Goal: Task Accomplishment & Management: Complete application form

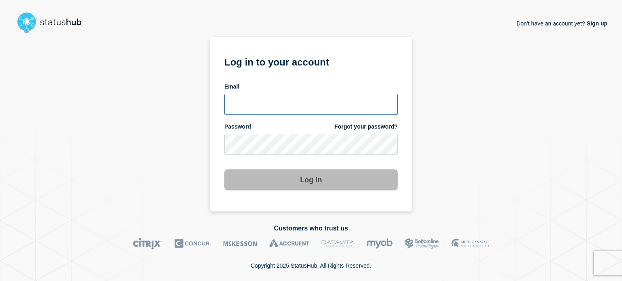
click at [233, 103] on input "email input" at bounding box center [310, 104] width 173 height 21
type input "[EMAIL_ADDRESS][DOMAIN_NAME]"
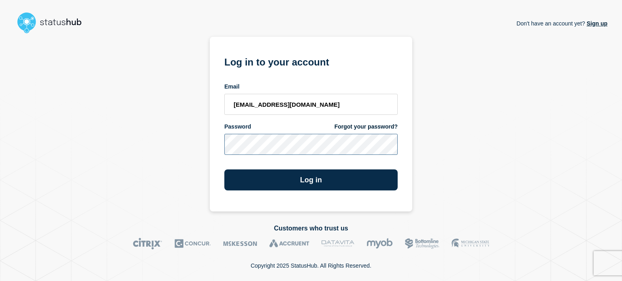
click at [224, 170] on button "Log in" at bounding box center [310, 180] width 173 height 21
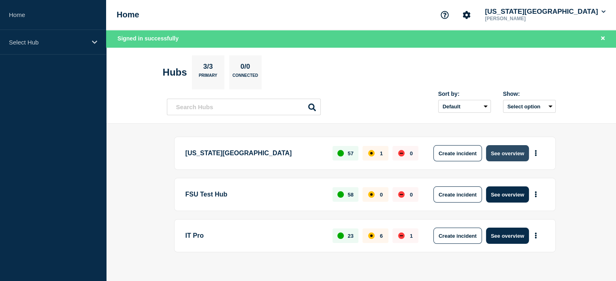
click at [516, 157] on button "See overview" at bounding box center [507, 153] width 43 height 16
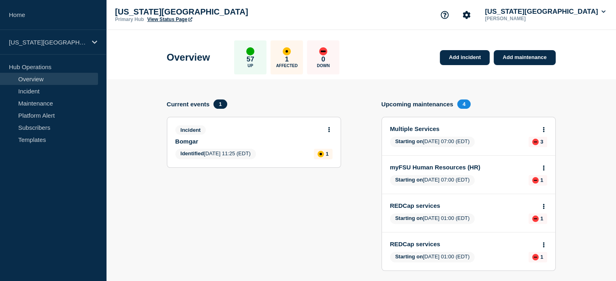
click at [169, 17] on link "View Status Page" at bounding box center [169, 20] width 45 height 6
click at [515, 60] on link "Add maintenance" at bounding box center [525, 57] width 62 height 15
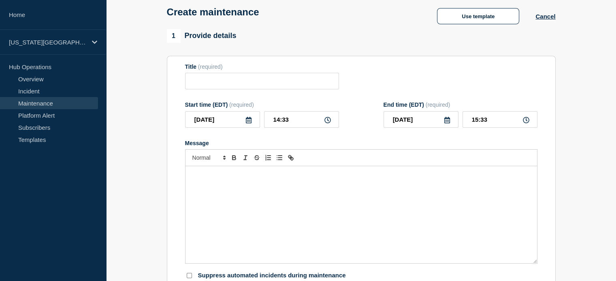
scroll to position [30, 0]
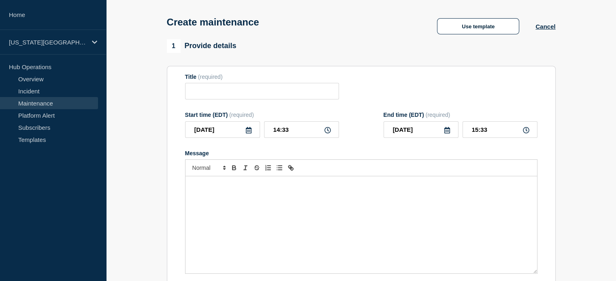
click at [248, 133] on icon at bounding box center [248, 130] width 6 height 6
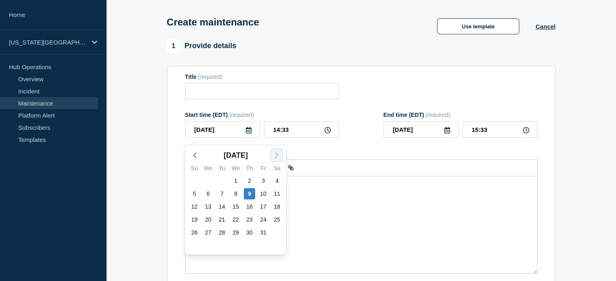
click at [273, 156] on icon "button" at bounding box center [277, 156] width 10 height 10
click at [281, 182] on div "1" at bounding box center [276, 180] width 11 height 11
type input "[DATE]"
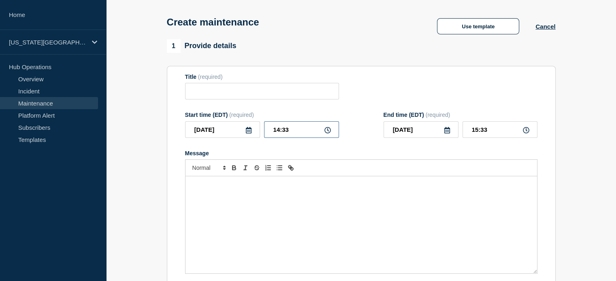
drag, startPoint x: 270, startPoint y: 132, endPoint x: 309, endPoint y: 133, distance: 38.9
click at [309, 133] on input "14:33" at bounding box center [301, 129] width 75 height 17
type input "07:00"
drag, startPoint x: 471, startPoint y: 132, endPoint x: 492, endPoint y: 134, distance: 21.2
click at [492, 134] on input "08:00" at bounding box center [499, 129] width 75 height 17
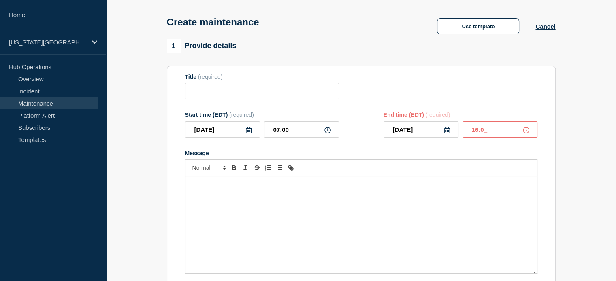
type input "16:00"
click at [227, 209] on div "Message" at bounding box center [360, 225] width 351 height 97
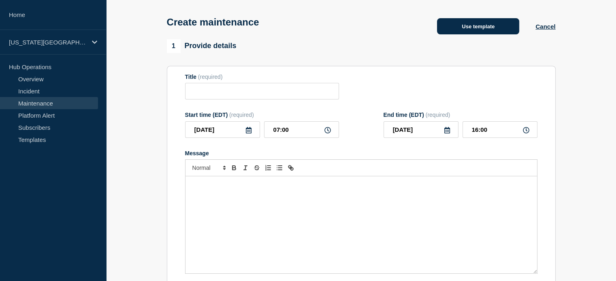
click at [448, 31] on button "Use template" at bounding box center [478, 26] width 82 height 16
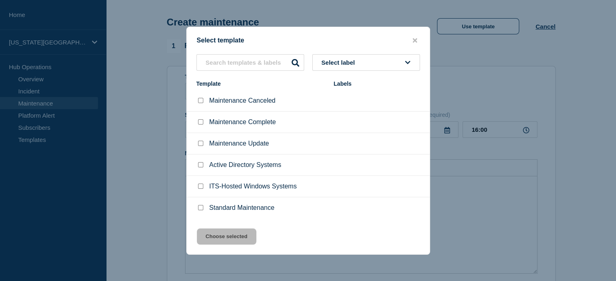
click at [198, 211] on input "Standard Maintenance checkbox" at bounding box center [200, 207] width 5 height 5
checkbox input "true"
click at [220, 238] on button "Choose selected" at bounding box center [227, 237] width 60 height 16
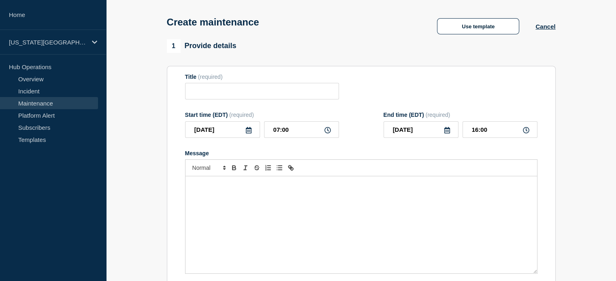
type input "Standard Maintenance"
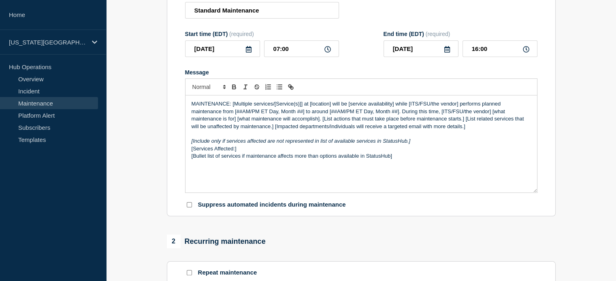
scroll to position [182, 0]
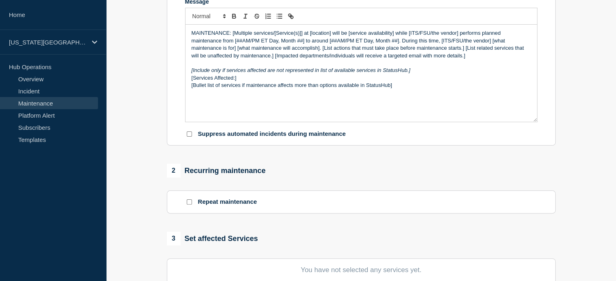
click at [187, 136] on input "Suppress automated incidents during maintenance" at bounding box center [189, 134] width 5 height 5
checkbox input "true"
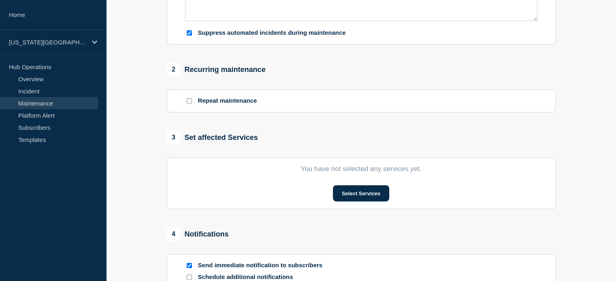
scroll to position [293, 0]
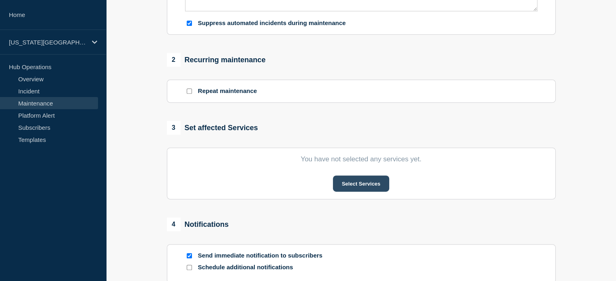
click at [342, 184] on button "Select Services" at bounding box center [361, 184] width 56 height 16
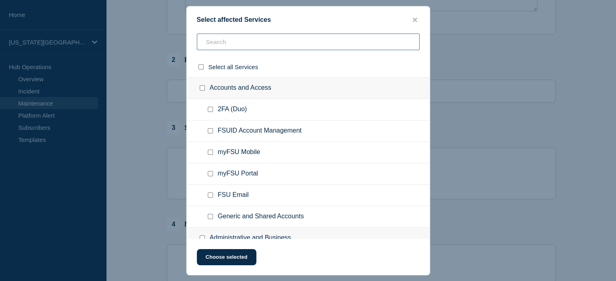
click at [225, 41] on input "text" at bounding box center [308, 42] width 223 height 17
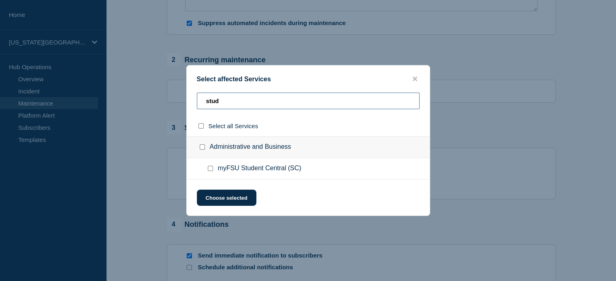
type input "stud"
click at [211, 168] on input "myFSU Student Central (SC) checkbox" at bounding box center [210, 168] width 5 height 5
checkbox input "true"
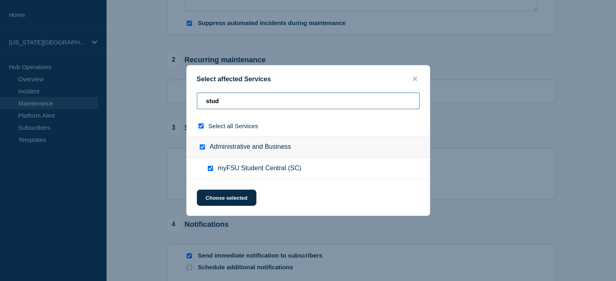
click at [226, 98] on input "stud" at bounding box center [308, 101] width 223 height 17
type input "st"
checkbox input "false"
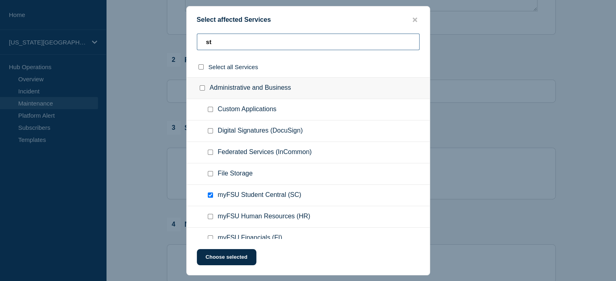
type input "s"
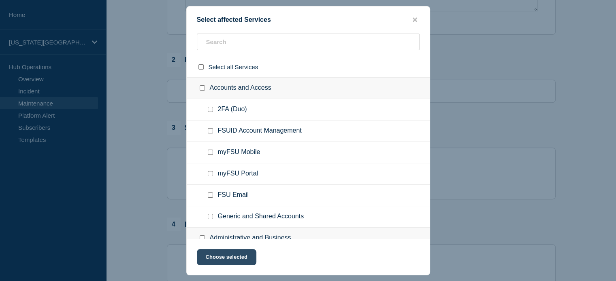
click at [228, 263] on button "Choose selected" at bounding box center [227, 257] width 60 height 16
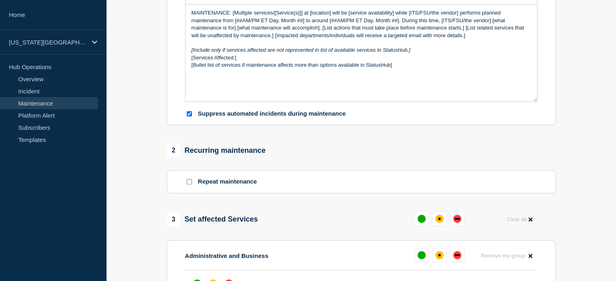
scroll to position [304, 0]
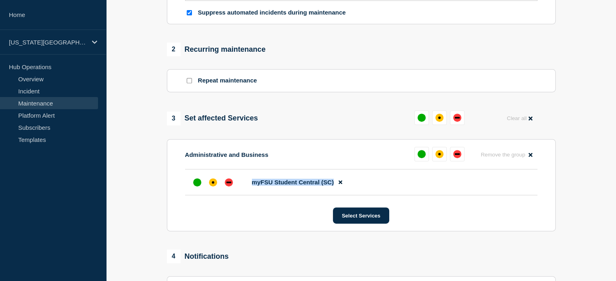
drag, startPoint x: 252, startPoint y: 187, endPoint x: 333, endPoint y: 187, distance: 81.0
click at [333, 186] on span "myFSU Student Central (SC)" at bounding box center [293, 182] width 82 height 7
copy span "myFSU Student Central (SC)"
click at [264, 166] on div "Administrative and Business Remove the group Remove" at bounding box center [361, 158] width 352 height 23
click at [227, 183] on div "down" at bounding box center [229, 183] width 8 height 8
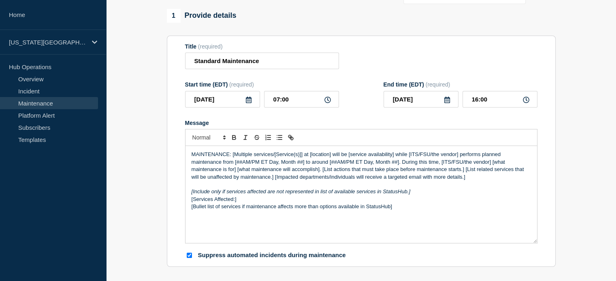
scroll to position [0, 0]
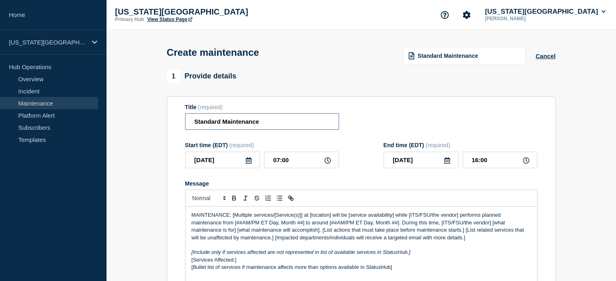
drag, startPoint x: 260, startPoint y: 123, endPoint x: 168, endPoint y: 128, distance: 92.1
click at [168, 128] on section "Title (required) Standard Maintenance Start time (EDT) (required) [DATE] 07:00 …" at bounding box center [361, 212] width 389 height 232
paste input "myFSU Student Central (SC)"
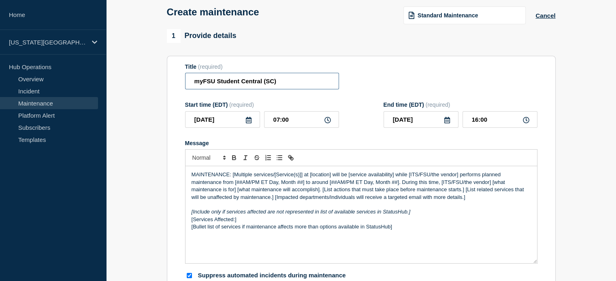
scroll to position [50, 0]
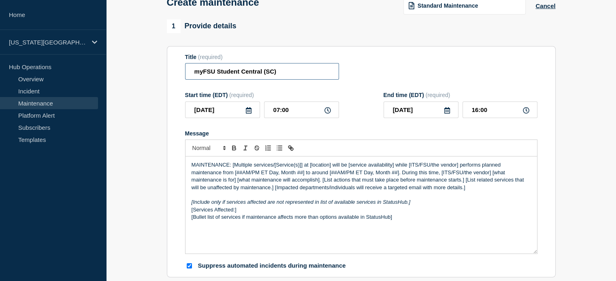
type input "myFSU Student Central (SC)"
drag, startPoint x: 232, startPoint y: 168, endPoint x: 238, endPoint y: 169, distance: 6.1
click at [238, 169] on p "MAINTENANCE: [Multiple services/[Service(s)]] at [location] will be [service av…" at bounding box center [361, 177] width 339 height 30
click at [228, 169] on p "MAINTENANCE: [Multiple services/[Service(s)]] at [location] will be [service av…" at bounding box center [361, 177] width 339 height 30
drag, startPoint x: 232, startPoint y: 169, endPoint x: 330, endPoint y: 169, distance: 98.0
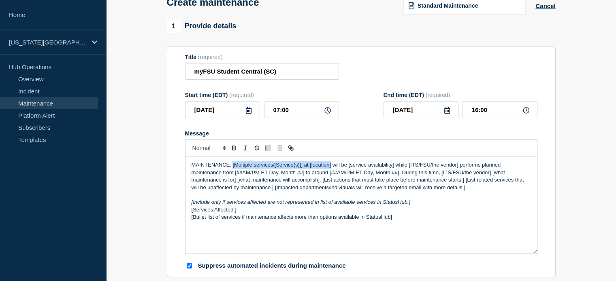
click at [330, 169] on p "MAINTENANCE: [Multiple services/[Service(s)]] at [location] will be [service av…" at bounding box center [361, 177] width 339 height 30
drag, startPoint x: 318, startPoint y: 166, endPoint x: 363, endPoint y: 167, distance: 45.4
click at [363, 167] on p "MAINTENANCE: myFSU Student Central (SC) will be [service availability] while [I…" at bounding box center [361, 177] width 339 height 30
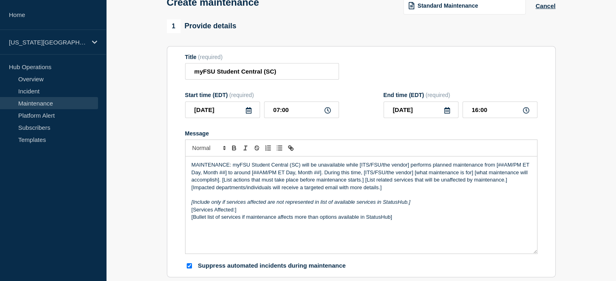
click at [361, 168] on p "MAINTENANCE: myFSU Student Central (SC) will be unavailable while [ITS/FSU/the …" at bounding box center [361, 177] width 339 height 30
drag, startPoint x: 366, startPoint y: 166, endPoint x: 407, endPoint y: 168, distance: 40.9
click at [407, 168] on p "MAINTENANCE: myFSU Student Central (SC) will be unavailable while ITS/FSU/the v…" at bounding box center [361, 177] width 339 height 30
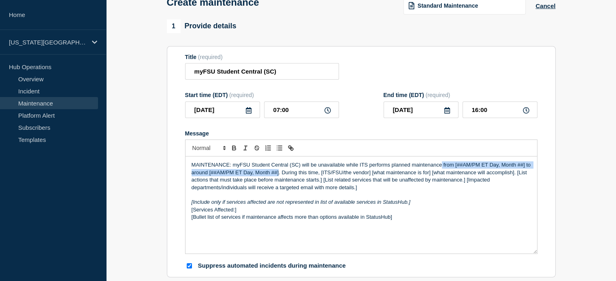
drag, startPoint x: 441, startPoint y: 168, endPoint x: 278, endPoint y: 175, distance: 162.9
click at [278, 175] on p "MAINTENANCE: myFSU Student Central (SC) will be unavailable while ITS performs …" at bounding box center [361, 177] width 339 height 30
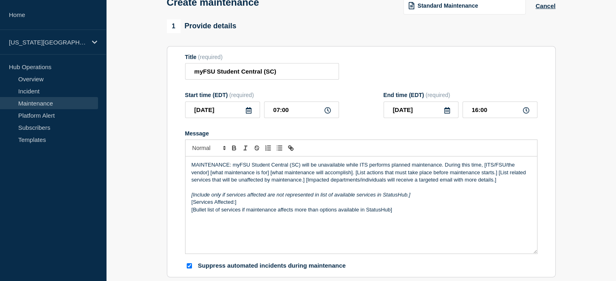
scroll to position [91, 0]
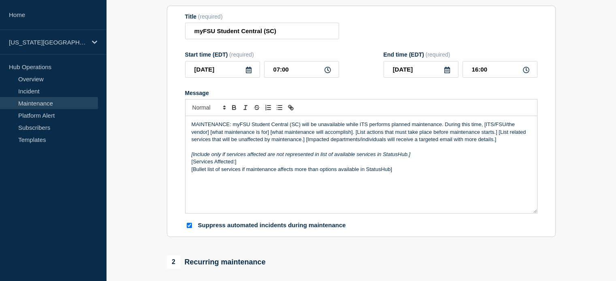
click at [486, 124] on p "MAINTENANCE: myFSU Student Central (SC) will be unavailable while ITS performs …" at bounding box center [361, 132] width 339 height 22
drag, startPoint x: 491, startPoint y: 126, endPoint x: 209, endPoint y: 136, distance: 282.0
click at [209, 136] on p "MAINTENANCE: myFSU Student Central (SC) will be unavailable while ITS performs …" at bounding box center [361, 132] width 339 height 22
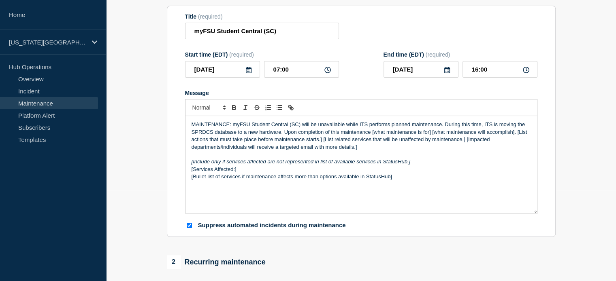
click at [370, 136] on p "MAINTENANCE: myFSU Student Central (SC) will be unavailable while ITS performs …" at bounding box center [361, 136] width 339 height 30
drag, startPoint x: 505, startPoint y: 134, endPoint x: 512, endPoint y: 138, distance: 7.6
click at [512, 138] on p "MAINTENANCE: myFSU Student Central (SC) will be unavailable while ITS performs …" at bounding box center [361, 136] width 339 height 30
click at [498, 137] on p "MAINTENANCE: myFSU Student Central (SC) will be unavailable while ITS performs …" at bounding box center [361, 136] width 339 height 30
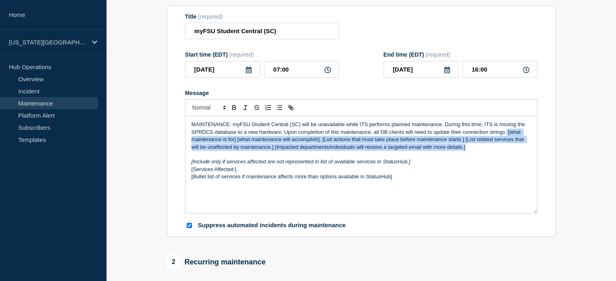
drag, startPoint x: 505, startPoint y: 136, endPoint x: 470, endPoint y: 150, distance: 38.5
click at [470, 150] on p "MAINTENANCE: myFSU Student Central (SC) will be unavailable while ITS performs …" at bounding box center [361, 136] width 339 height 30
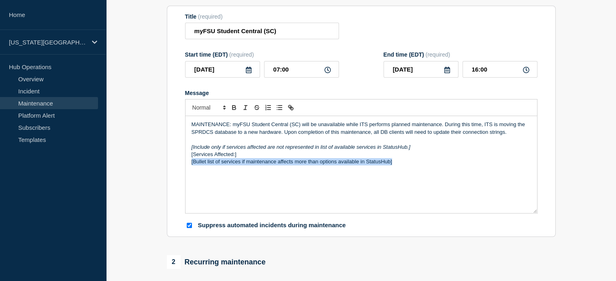
drag, startPoint x: 188, startPoint y: 165, endPoint x: 404, endPoint y: 164, distance: 215.8
click at [404, 164] on div "MAINTENANCE: myFSU Student Central (SC) will be unavailable while ITS performs …" at bounding box center [360, 164] width 351 height 97
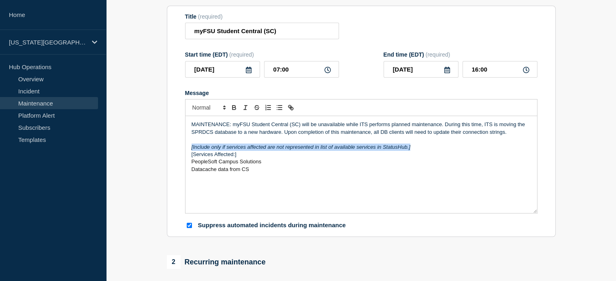
drag, startPoint x: 188, startPoint y: 149, endPoint x: 417, endPoint y: 152, distance: 229.2
click at [417, 152] on div "MAINTENANCE: myFSU Student Central (SC) will be unavailable while ITS performs …" at bounding box center [360, 164] width 351 height 97
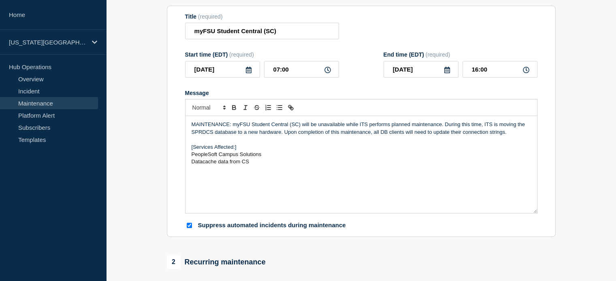
click at [245, 151] on p "[Services Affected:]" at bounding box center [361, 147] width 339 height 7
click at [193, 150] on p "[Services Affected:" at bounding box center [361, 147] width 339 height 7
drag, startPoint x: 190, startPoint y: 156, endPoint x: 270, endPoint y: 163, distance: 80.5
click at [270, 163] on div "MAINTENANCE: myFSU Student Central (SC) will be unavailable while ITS performs …" at bounding box center [360, 164] width 351 height 97
click at [282, 109] on icon "Toggle bulleted list" at bounding box center [279, 107] width 7 height 7
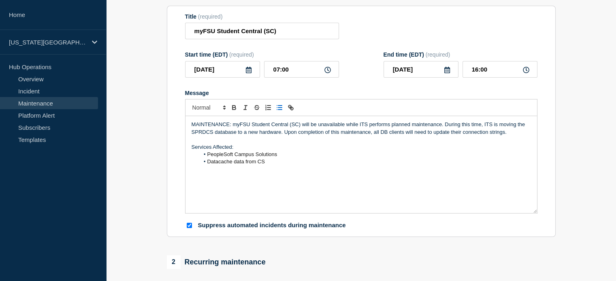
click at [285, 163] on li "Datacache data from CS" at bounding box center [365, 161] width 332 height 7
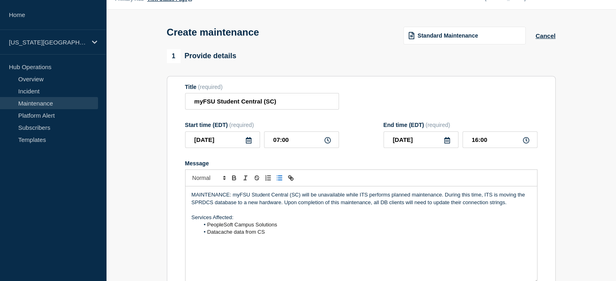
scroll to position [0, 0]
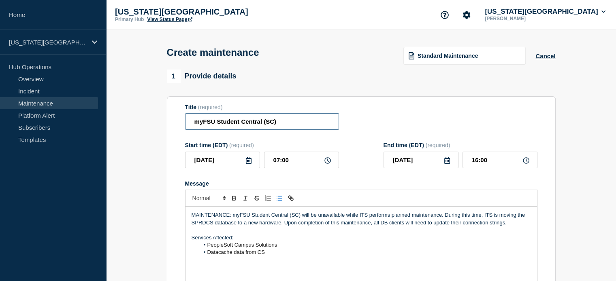
drag, startPoint x: 285, startPoint y: 119, endPoint x: 158, endPoint y: 121, distance: 126.8
click at [212, 233] on p "Message" at bounding box center [361, 230] width 339 height 7
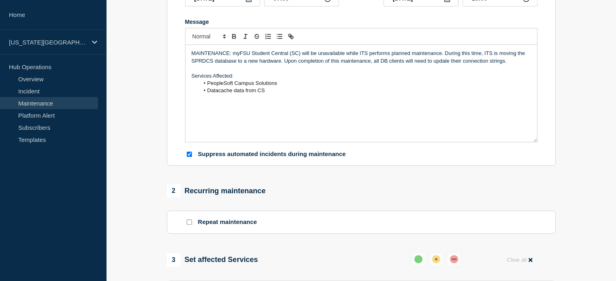
scroll to position [131, 0]
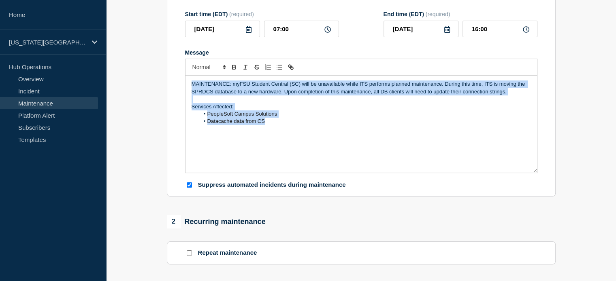
drag, startPoint x: 191, startPoint y: 87, endPoint x: 268, endPoint y: 128, distance: 87.2
click at [268, 128] on div "MAINTENANCE: myFSU Student Central (SC) will be unavailable while ITS performs …" at bounding box center [360, 124] width 351 height 97
copy div "MAINTENANCE: myFSU Student Central (SC) will be unavailable while ITS performs …"
click at [211, 132] on div "MAINTENANCE: myFSU Student Central (SC) will be unavailable while ITS performs …" at bounding box center [360, 124] width 351 height 97
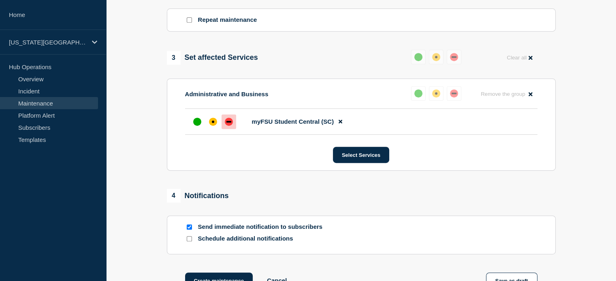
scroll to position [425, 0]
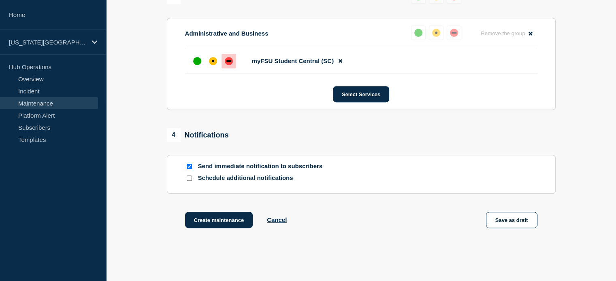
click at [190, 169] on input "Send immediate notification to subscribers" at bounding box center [189, 166] width 5 height 5
checkbox input "false"
click at [188, 181] on input "Schedule additional notifications" at bounding box center [189, 178] width 5 height 5
checkbox input "true"
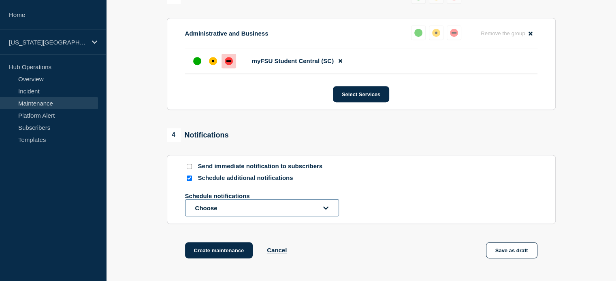
click at [209, 213] on button "Choose" at bounding box center [262, 208] width 154 height 17
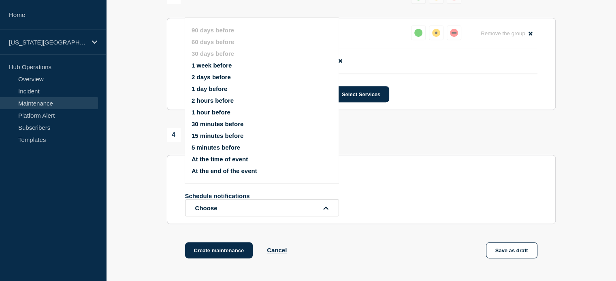
click at [206, 66] on button "1 week before" at bounding box center [212, 65] width 40 height 7
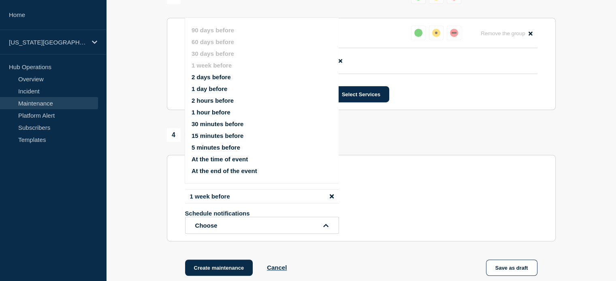
click at [207, 75] on button "2 days before" at bounding box center [211, 77] width 39 height 7
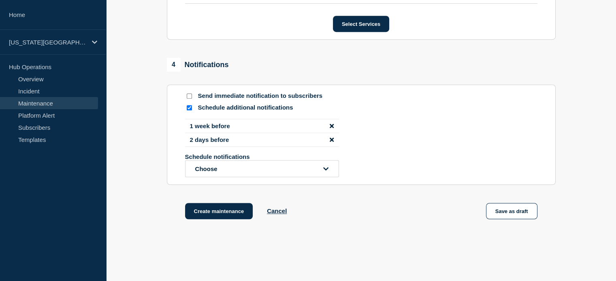
scroll to position [531, 0]
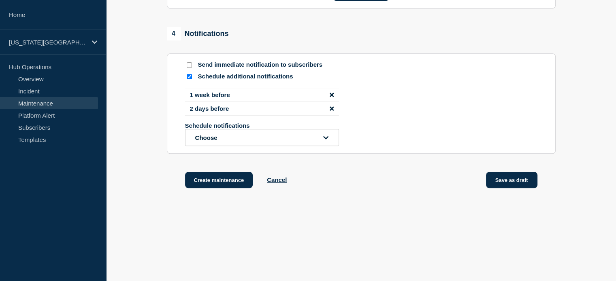
click at [505, 180] on button "Save as draft" at bounding box center [511, 180] width 51 height 16
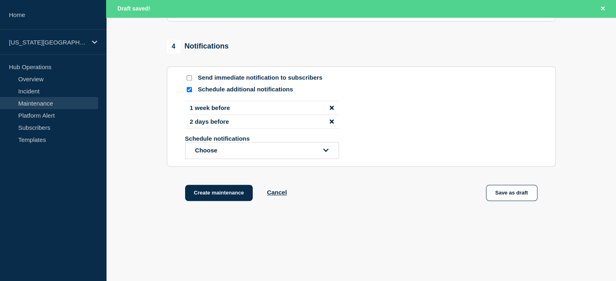
scroll to position [549, 0]
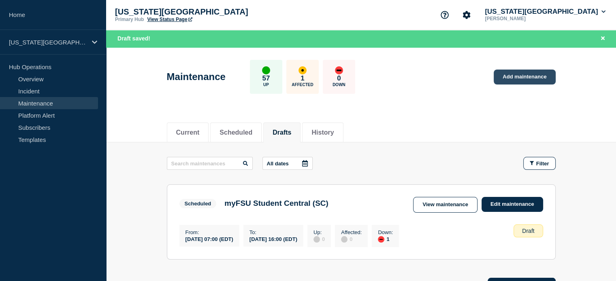
click at [513, 72] on link "Add maintenance" at bounding box center [525, 77] width 62 height 15
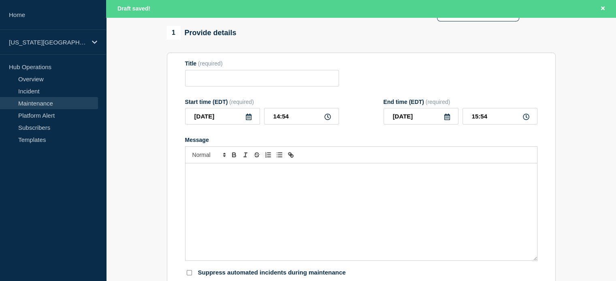
scroll to position [91, 0]
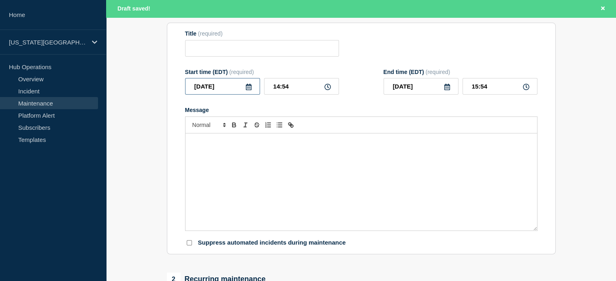
click at [252, 89] on input "[DATE]" at bounding box center [222, 86] width 75 height 17
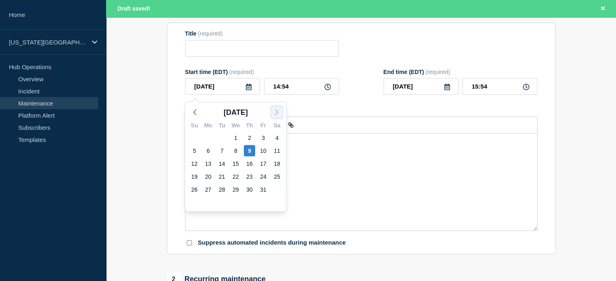
click at [275, 113] on icon "button" at bounding box center [277, 113] width 10 height 10
click at [262, 150] on div "7" at bounding box center [263, 150] width 11 height 11
type input "[DATE]"
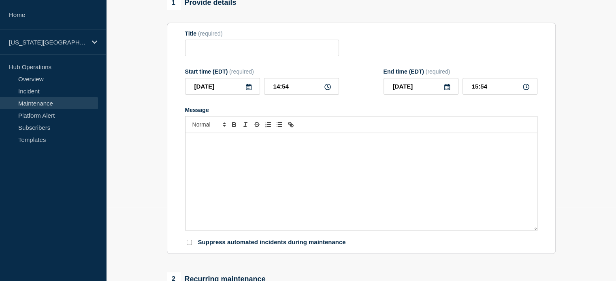
scroll to position [33, 0]
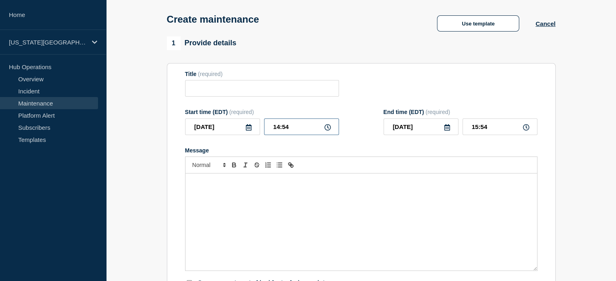
drag, startPoint x: 267, startPoint y: 130, endPoint x: 311, endPoint y: 131, distance: 44.1
click at [311, 131] on input "14:54" at bounding box center [301, 127] width 75 height 17
type input "07:00"
drag, startPoint x: 471, startPoint y: 128, endPoint x: 513, endPoint y: 130, distance: 42.6
click at [513, 130] on input "08:00" at bounding box center [499, 127] width 75 height 17
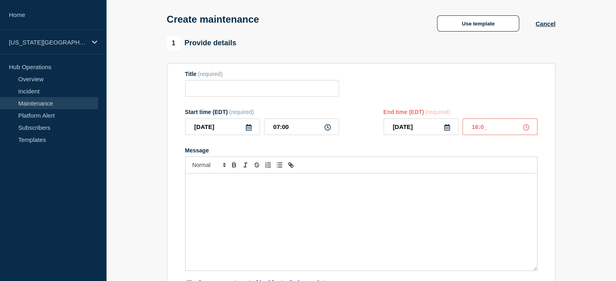
type input "16:00"
click at [246, 199] on div "Message" at bounding box center [360, 222] width 351 height 97
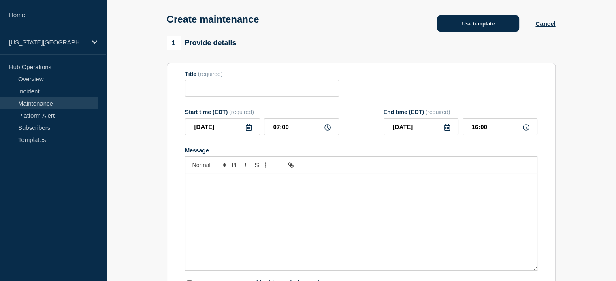
click at [445, 26] on button "Use template" at bounding box center [478, 23] width 82 height 16
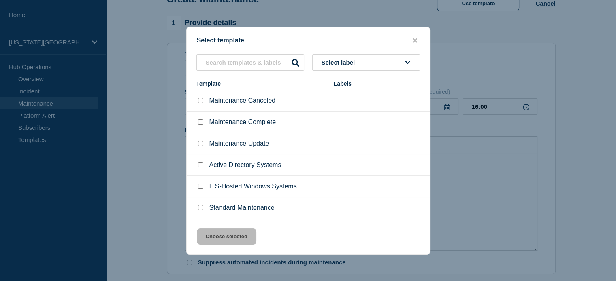
scroll to position [64, 0]
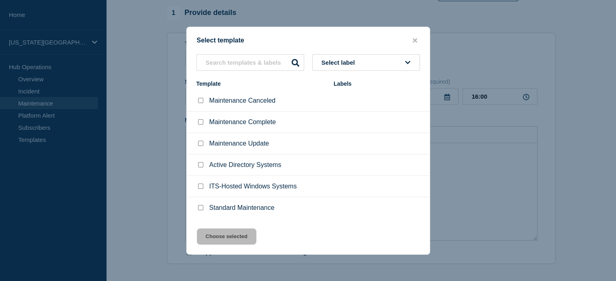
click at [201, 206] on input "Standard Maintenance checkbox" at bounding box center [200, 207] width 5 height 5
checkbox input "true"
click at [221, 236] on button "Choose selected" at bounding box center [227, 237] width 60 height 16
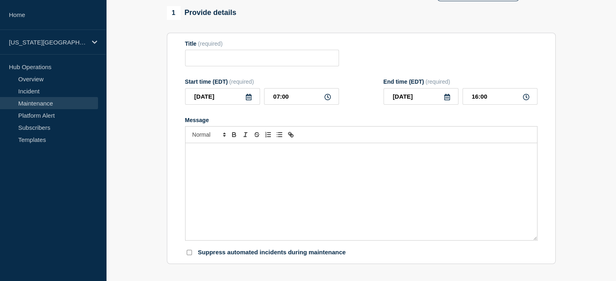
type input "Standard Maintenance"
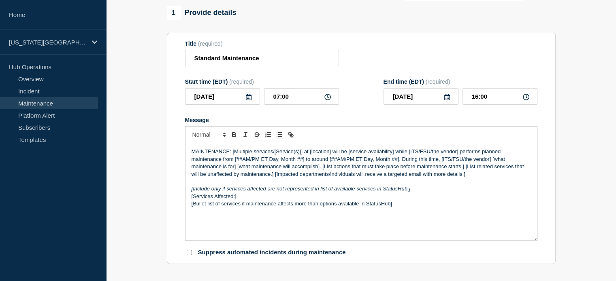
scroll to position [53, 0]
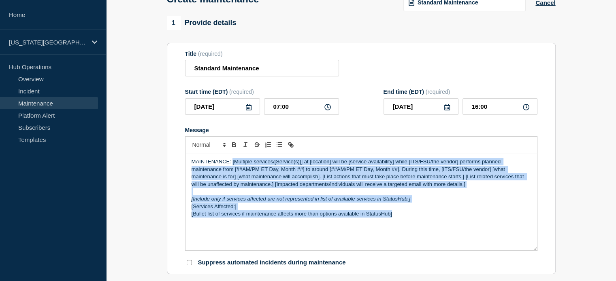
drag, startPoint x: 232, startPoint y: 164, endPoint x: 418, endPoint y: 223, distance: 195.4
click at [418, 223] on div "MAINTENANCE: [Multiple services/[Service(s)]] at [location] will be [service av…" at bounding box center [360, 201] width 351 height 97
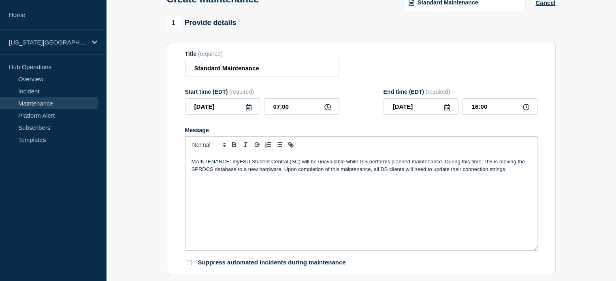
scroll to position [125, 0]
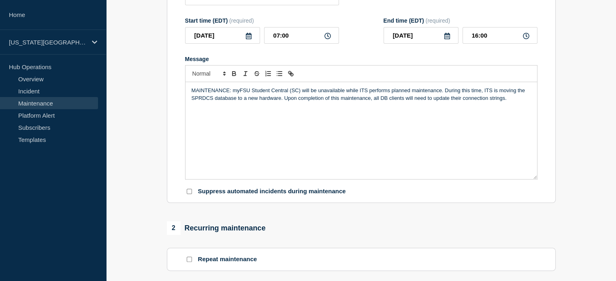
click at [187, 194] on input "Suppress automated incidents during maintenance" at bounding box center [189, 191] width 5 height 5
checkbox input "true"
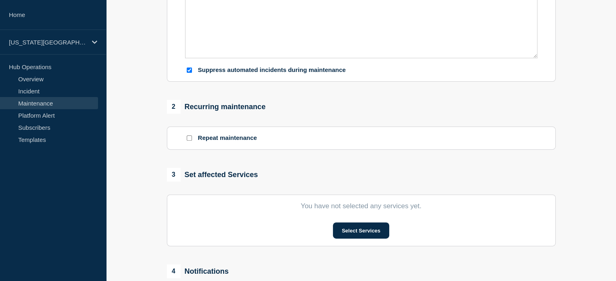
scroll to position [287, 0]
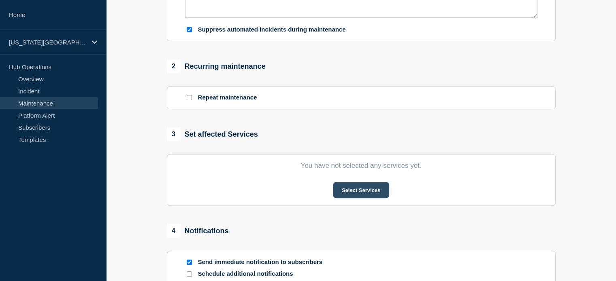
click at [351, 198] on button "Select Services" at bounding box center [361, 190] width 56 height 16
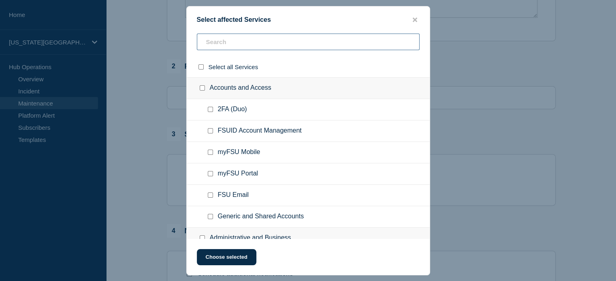
click at [227, 44] on input "text" at bounding box center [308, 42] width 223 height 17
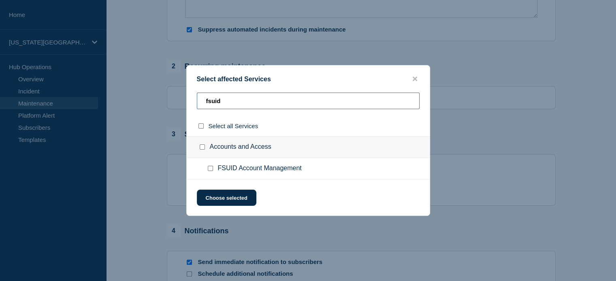
type input "fsuid"
drag, startPoint x: 218, startPoint y: 168, endPoint x: 302, endPoint y: 172, distance: 84.7
click at [302, 172] on ul "FSUID Account Management" at bounding box center [308, 168] width 243 height 21
copy span "FSUID Account Management"
click at [241, 168] on span "FSUID Account Management" at bounding box center [260, 169] width 84 height 8
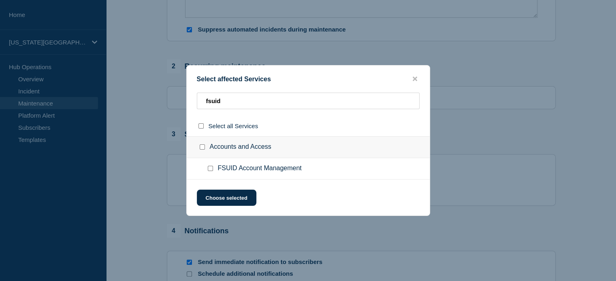
click at [211, 169] on input "FSUID Account Management checkbox" at bounding box center [210, 168] width 5 height 5
checkbox input "true"
click at [224, 197] on button "Choose selected" at bounding box center [227, 198] width 60 height 16
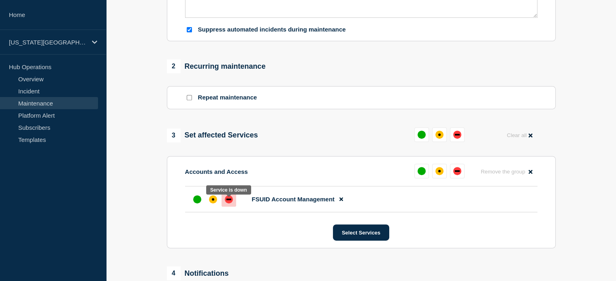
click at [230, 200] on div "down" at bounding box center [228, 200] width 5 height 2
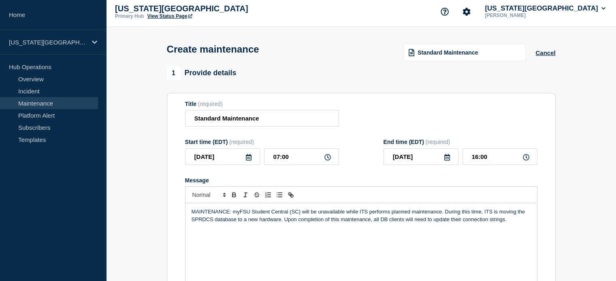
scroll to position [0, 0]
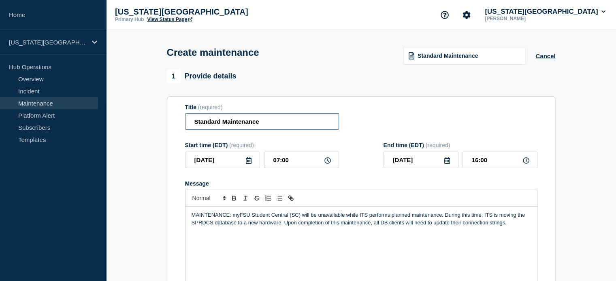
drag, startPoint x: 264, startPoint y: 123, endPoint x: 184, endPoint y: 118, distance: 79.9
click at [184, 118] on section "Title (required) Standard Maintenance Start time (EDT) (required) [DATE] 07:00 …" at bounding box center [361, 212] width 389 height 232
paste input "FSUID Account Management"
type input "FSUID Account Management"
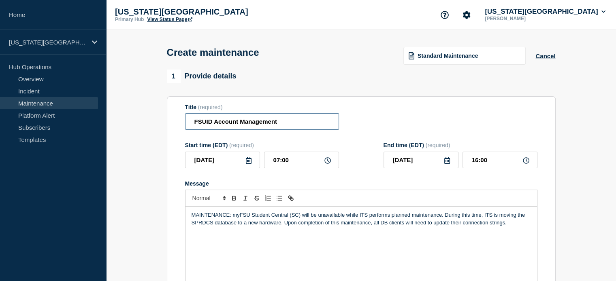
click at [192, 124] on input "FSUID Account Management" at bounding box center [262, 121] width 154 height 17
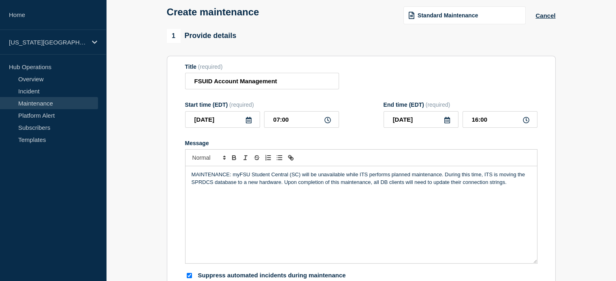
scroll to position [50, 0]
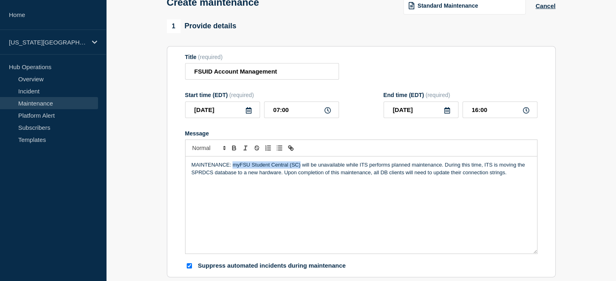
drag, startPoint x: 232, startPoint y: 170, endPoint x: 300, endPoint y: 170, distance: 67.6
click at [300, 170] on p "MAINTENANCE: myFSU Student Central (SC) will be unavailable while ITS performs …" at bounding box center [361, 169] width 339 height 15
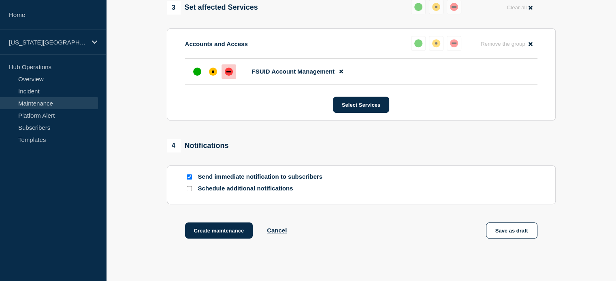
scroll to position [425, 0]
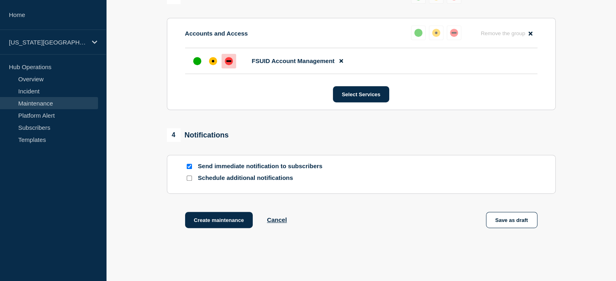
click at [190, 169] on input "Send immediate notification to subscribers" at bounding box center [189, 166] width 5 height 5
checkbox input "false"
click at [190, 181] on input "Schedule additional notifications" at bounding box center [189, 178] width 5 height 5
checkbox input "true"
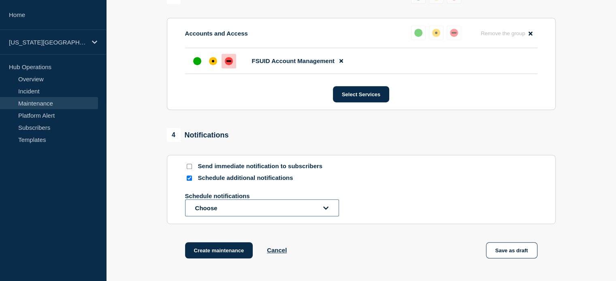
click at [215, 206] on button "Choose" at bounding box center [262, 208] width 154 height 17
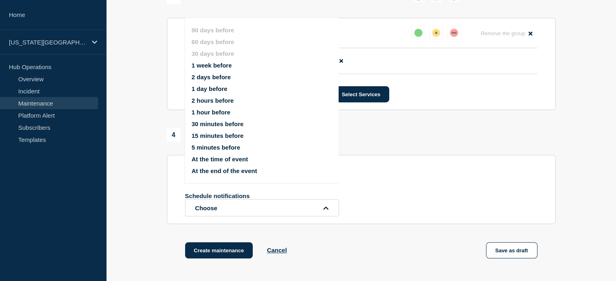
click at [211, 64] on button "1 week before" at bounding box center [212, 65] width 40 height 7
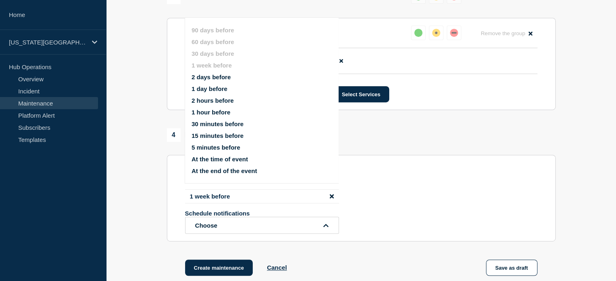
click at [205, 77] on button "2 days before" at bounding box center [211, 77] width 39 height 7
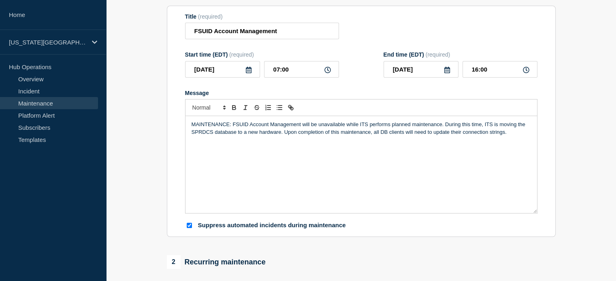
scroll to position [101, 0]
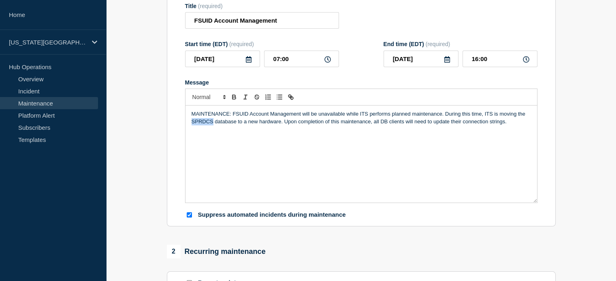
drag, startPoint x: 191, startPoint y: 123, endPoint x: 212, endPoint y: 121, distance: 21.5
click at [212, 121] on div "MAINTENANCE: FSUID Account Management will be unavailable while ITS performs pl…" at bounding box center [360, 154] width 351 height 97
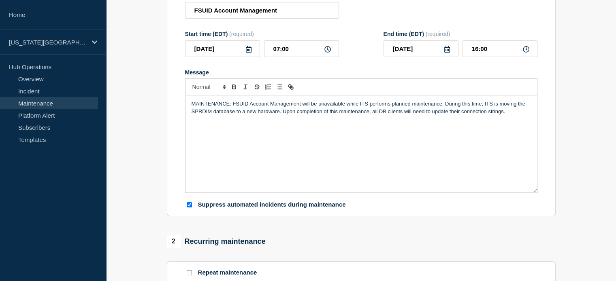
scroll to position [81, 0]
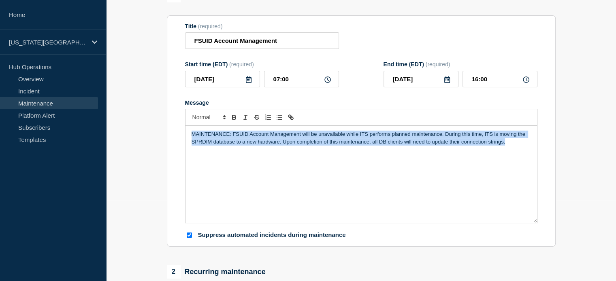
drag, startPoint x: 190, startPoint y: 137, endPoint x: 515, endPoint y: 152, distance: 325.9
click at [515, 152] on div "MAINTENANCE: FSUID Account Management will be unavailable while ITS performs pl…" at bounding box center [360, 174] width 351 height 97
copy p "MAINTENANCE: FSUID Account Management will be unavailable while ITS performs pl…"
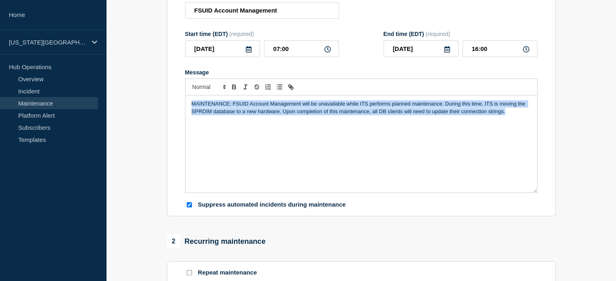
scroll to position [131, 0]
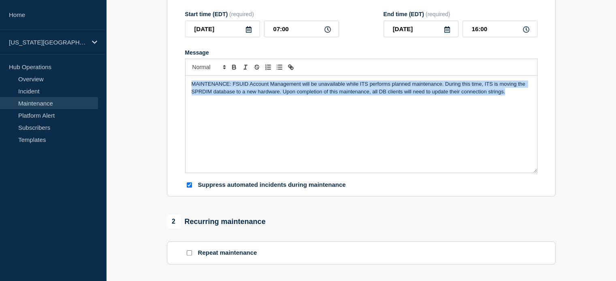
copy p "MAINTENANCE: FSUID Account Management will be unavailable while ITS performs pl…"
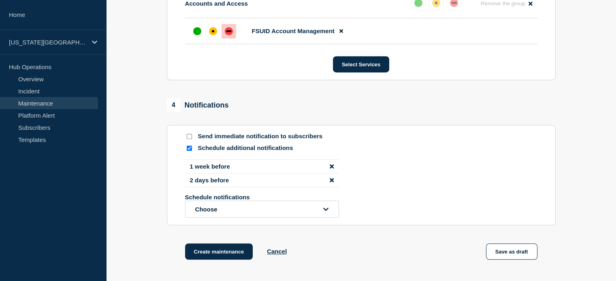
scroll to position [531, 0]
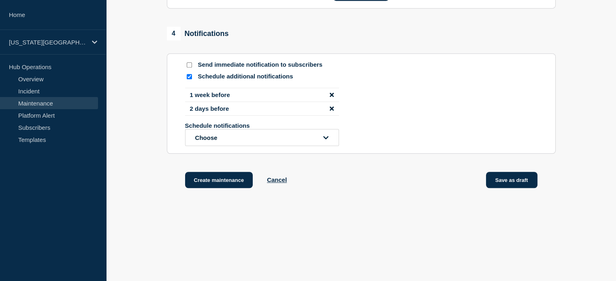
click at [502, 180] on button "Save as draft" at bounding box center [511, 180] width 51 height 16
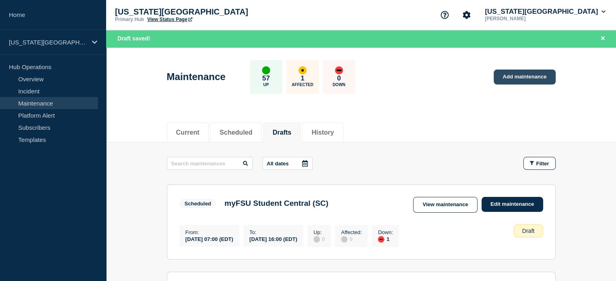
click at [510, 77] on link "Add maintenance" at bounding box center [525, 77] width 62 height 15
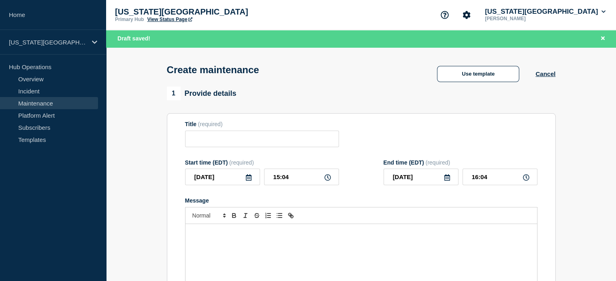
click at [249, 180] on icon at bounding box center [249, 178] width 6 height 6
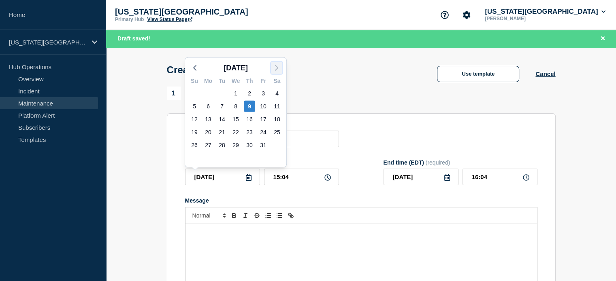
click at [274, 68] on icon "button" at bounding box center [277, 68] width 10 height 10
click at [277, 108] on div "8" at bounding box center [276, 106] width 11 height 11
type input "[DATE]"
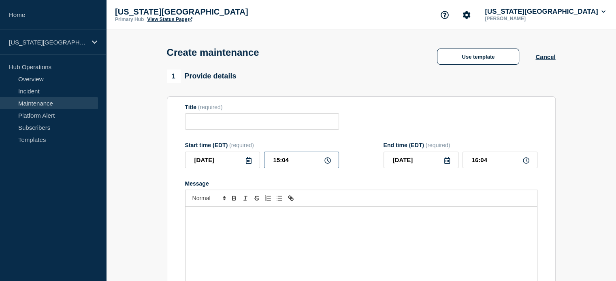
drag, startPoint x: 272, startPoint y: 162, endPoint x: 299, endPoint y: 166, distance: 27.3
click at [299, 166] on input "15:04" at bounding box center [301, 160] width 75 height 17
type input "07:00"
drag, startPoint x: 471, startPoint y: 161, endPoint x: 507, endPoint y: 162, distance: 36.5
click at [507, 162] on input "08:00" at bounding box center [499, 160] width 75 height 17
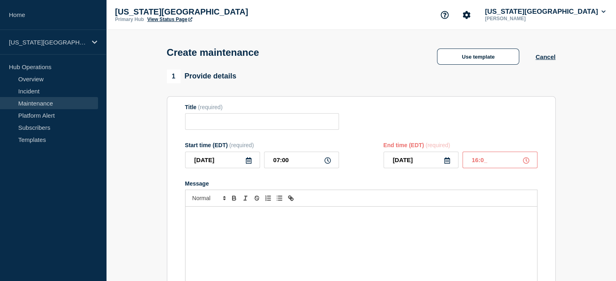
type input "16:00"
click at [376, 232] on div "Message" at bounding box center [360, 255] width 351 height 97
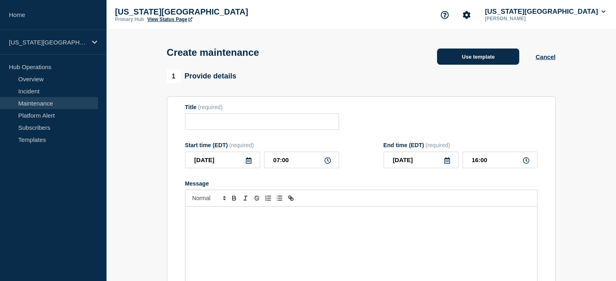
click at [468, 61] on button "Use template" at bounding box center [478, 57] width 82 height 16
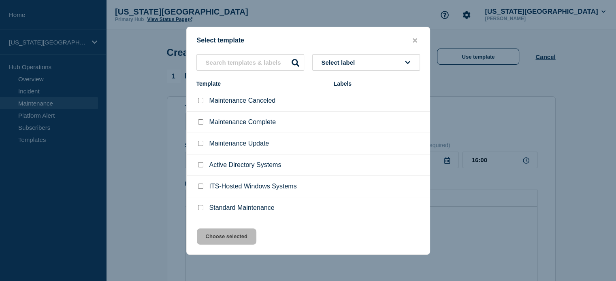
scroll to position [30, 0]
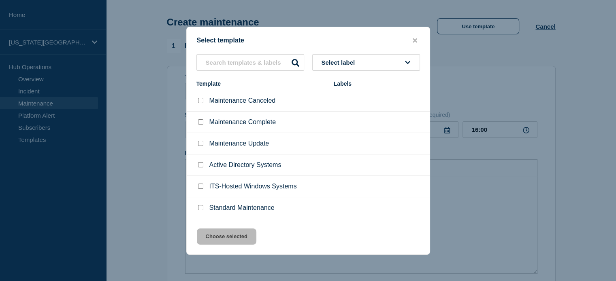
click at [200, 209] on input "Standard Maintenance checkbox" at bounding box center [200, 207] width 5 height 5
checkbox input "true"
click at [212, 234] on button "Choose selected" at bounding box center [227, 237] width 60 height 16
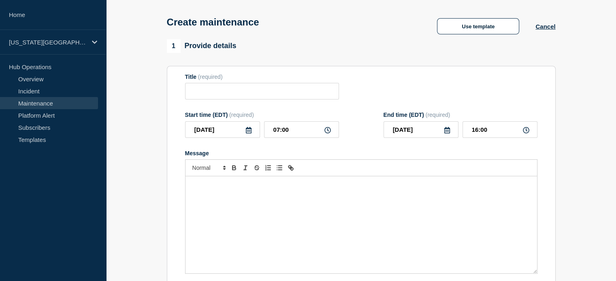
type input "Standard Maintenance"
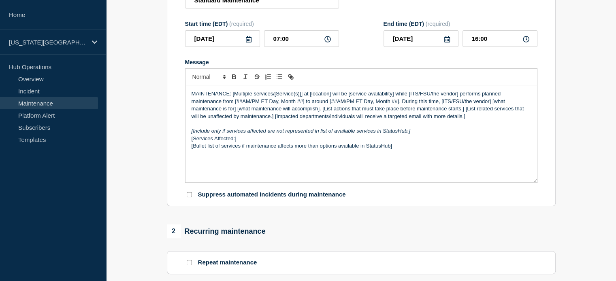
scroll to position [131, 0]
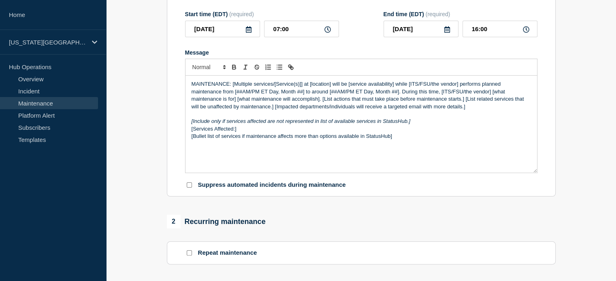
click at [187, 187] on input "Suppress automated incidents during maintenance" at bounding box center [189, 185] width 5 height 5
checkbox input "true"
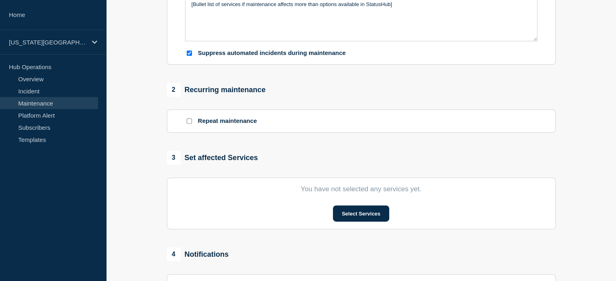
scroll to position [304, 0]
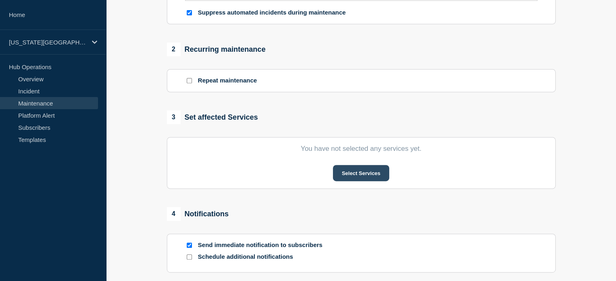
click at [343, 174] on button "Select Services" at bounding box center [361, 173] width 56 height 16
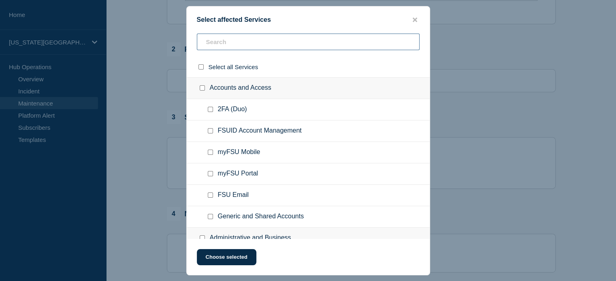
click at [217, 47] on input "text" at bounding box center [308, 42] width 223 height 17
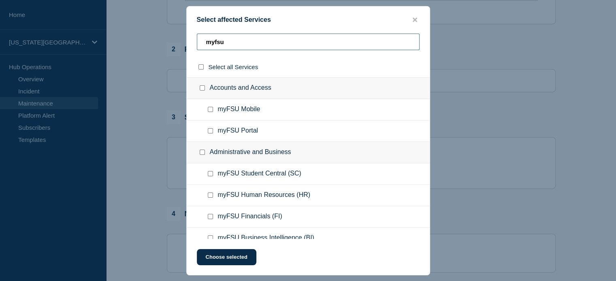
type input "myfsu"
click at [210, 131] on input "myFSU Portal checkbox" at bounding box center [210, 130] width 5 height 5
checkbox input "true"
click at [209, 110] on input "myFSU Mobile checkbox" at bounding box center [210, 109] width 5 height 5
checkbox input "true"
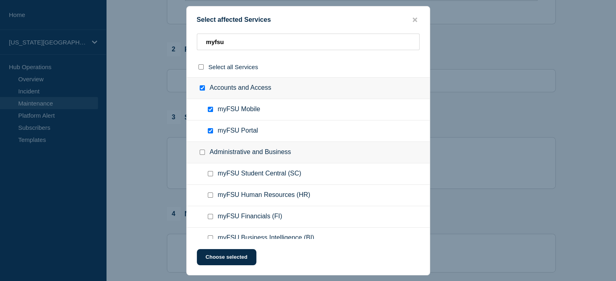
checkbox input "true"
click at [237, 256] on button "Choose selected" at bounding box center [227, 257] width 60 height 16
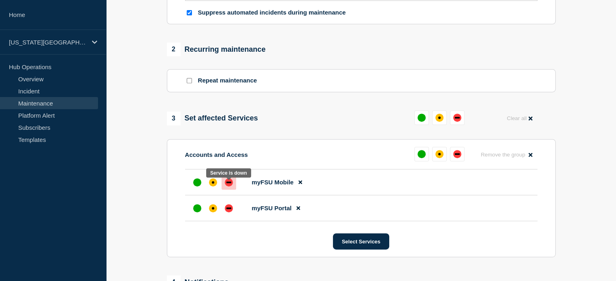
click at [231, 182] on div at bounding box center [228, 182] width 15 height 15
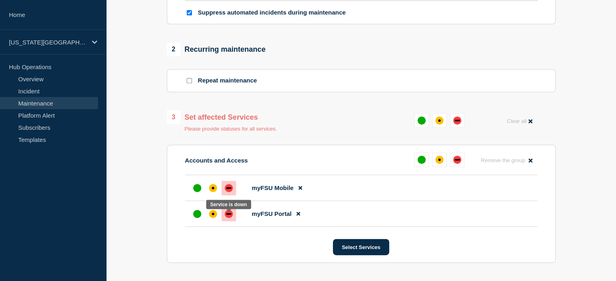
click at [226, 214] on div at bounding box center [228, 214] width 15 height 15
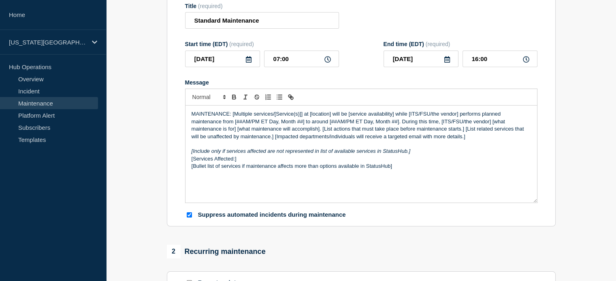
scroll to position [81, 0]
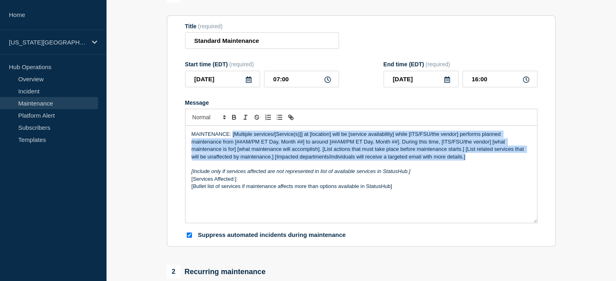
drag, startPoint x: 232, startPoint y: 136, endPoint x: 470, endPoint y: 162, distance: 238.7
click at [470, 161] on p "MAINTENANCE: [Multiple services/[Service(s)]] at [location] will be [service av…" at bounding box center [361, 146] width 339 height 30
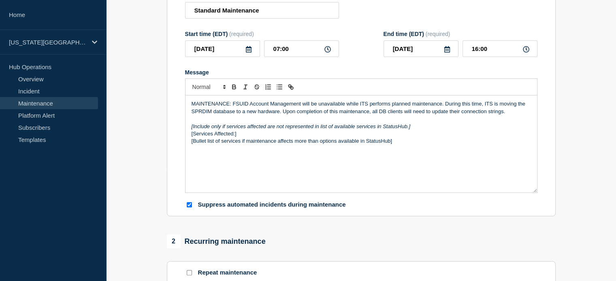
scroll to position [10, 0]
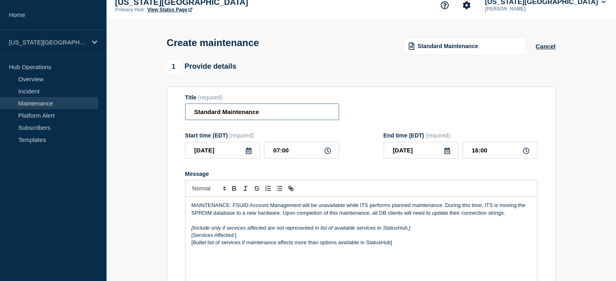
drag, startPoint x: 268, startPoint y: 109, endPoint x: 168, endPoint y: 106, distance: 99.2
click at [168, 106] on section "Title (required) Standard Maintenance Start time (EDT) (required) [DATE] 07:00 …" at bounding box center [361, 203] width 389 height 232
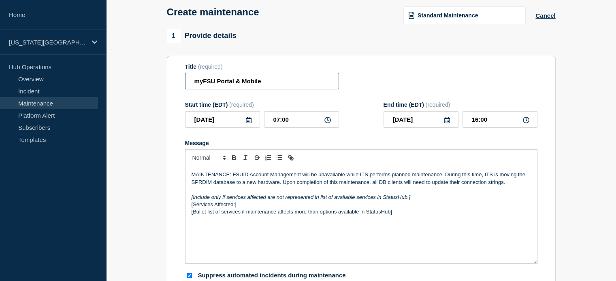
scroll to position [0, 0]
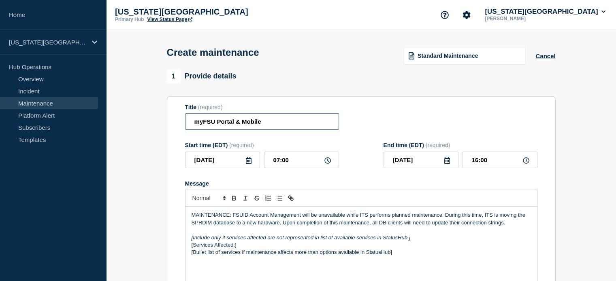
drag, startPoint x: 267, startPoint y: 123, endPoint x: 148, endPoint y: 124, distance: 119.1
drag, startPoint x: 209, startPoint y: 123, endPoint x: 191, endPoint y: 121, distance: 18.3
click at [191, 121] on input "myFSU Portal & Mobile" at bounding box center [262, 121] width 154 height 17
click at [241, 122] on input "myFSU Portal & Mobile" at bounding box center [262, 121] width 154 height 17
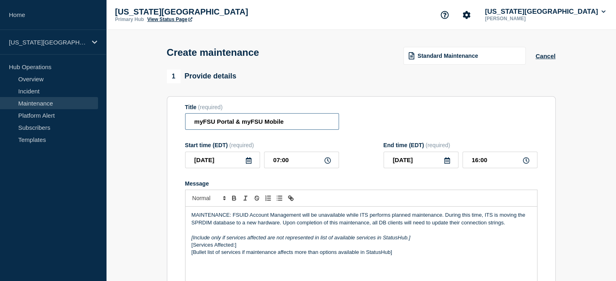
drag, startPoint x: 288, startPoint y: 124, endPoint x: 148, endPoint y: 122, distance: 140.1
type input "myFSU Portal & myFSU Mobile"
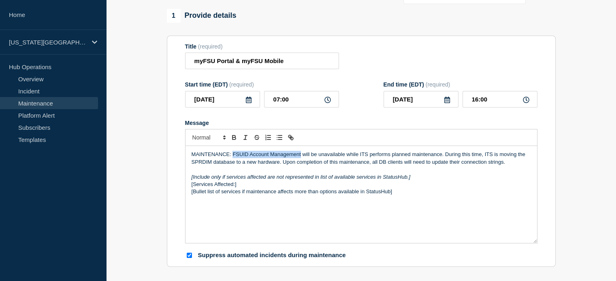
drag, startPoint x: 232, startPoint y: 156, endPoint x: 300, endPoint y: 157, distance: 67.6
click at [300, 157] on p "MAINTENANCE: FSUID Account Management will be unavailable while ITS performs pl…" at bounding box center [361, 158] width 339 height 15
drag, startPoint x: 191, startPoint y: 165, endPoint x: 210, endPoint y: 165, distance: 19.0
click at [210, 165] on p "MAINTENANCE: myFSU Portal & myFSU Mobile will be unavailable while ITS performs…" at bounding box center [361, 158] width 339 height 15
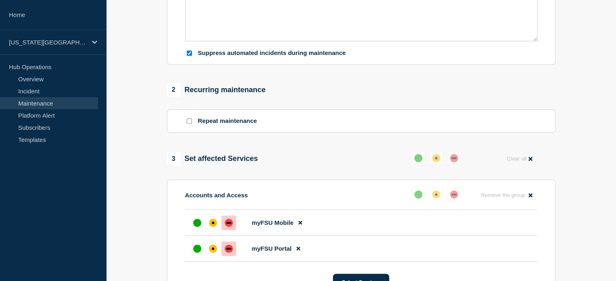
scroll to position [364, 0]
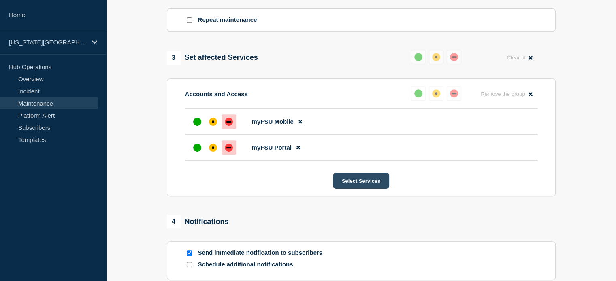
click at [360, 183] on button "Select Services" at bounding box center [361, 181] width 56 height 16
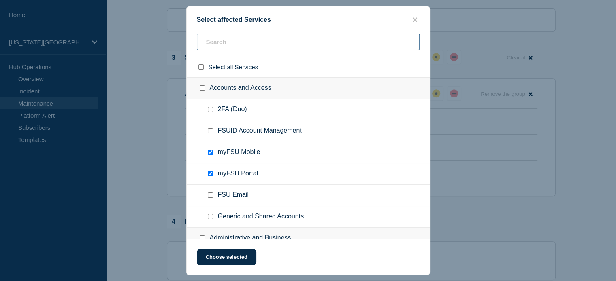
click at [233, 41] on input "text" at bounding box center [308, 42] width 223 height 17
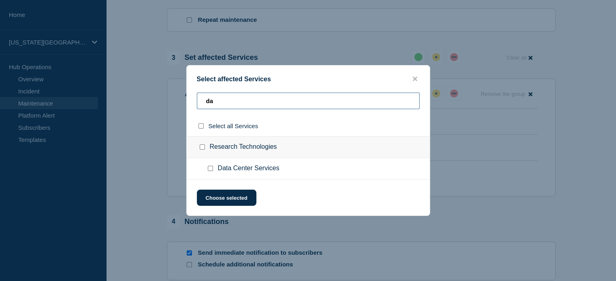
type input "d"
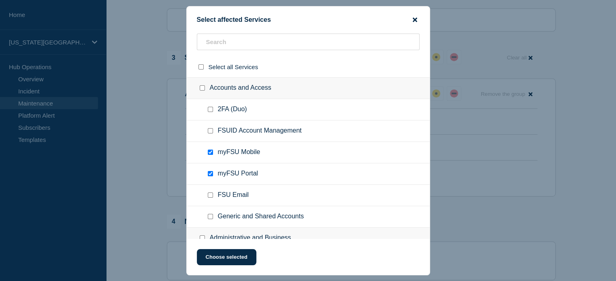
click at [415, 18] on icon "close button" at bounding box center [415, 19] width 4 height 4
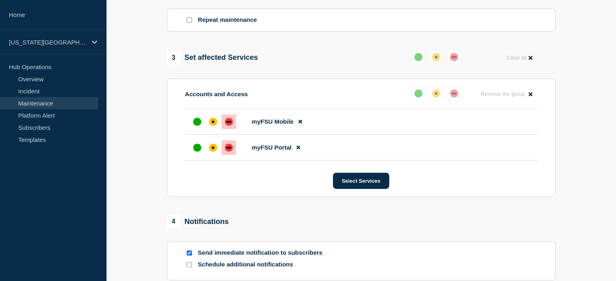
click at [140, 106] on section "1 Provide details Title (required) myFSU Portal & myFSU Mobile Start time (EDT)…" at bounding box center [361, 20] width 510 height 630
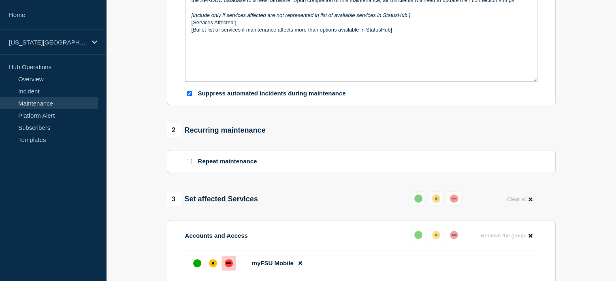
scroll to position [192, 0]
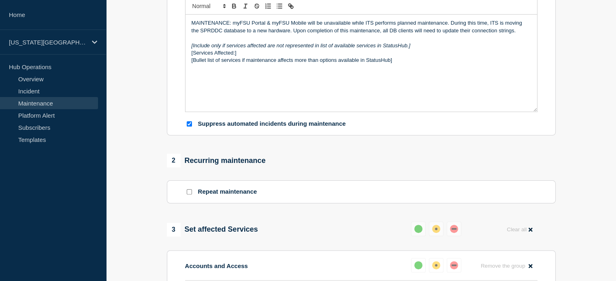
click at [251, 48] on em "[Include only if services affected are not represented in list of available ser…" at bounding box center [301, 46] width 219 height 6
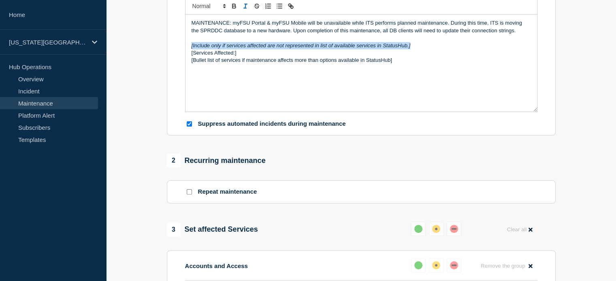
drag, startPoint x: 420, startPoint y: 47, endPoint x: 171, endPoint y: 49, distance: 248.2
click at [171, 49] on section "Title (required) myFSU Portal & myFSU Mobile Start time (EDT) (required) [DATE]…" at bounding box center [361, 20] width 389 height 232
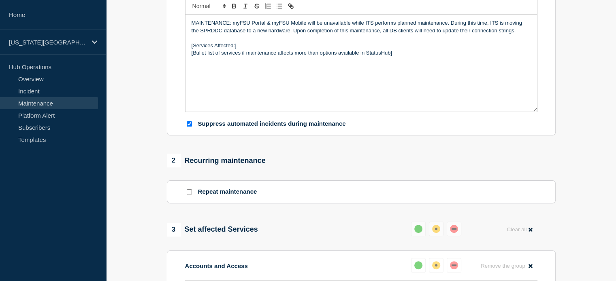
click at [192, 49] on p "[Services Affected:]" at bounding box center [361, 45] width 339 height 7
click at [311, 55] on p "[Bullet list of services if maintenance affects more than options available in …" at bounding box center [361, 52] width 339 height 7
drag, startPoint x: 413, startPoint y: 55, endPoint x: 178, endPoint y: 58, distance: 234.9
click at [178, 58] on section "Title (required) myFSU Portal & myFSU Mobile Start time (EDT) (required) [DATE]…" at bounding box center [361, 20] width 389 height 232
drag, startPoint x: 223, startPoint y: 57, endPoint x: 175, endPoint y: 56, distance: 47.8
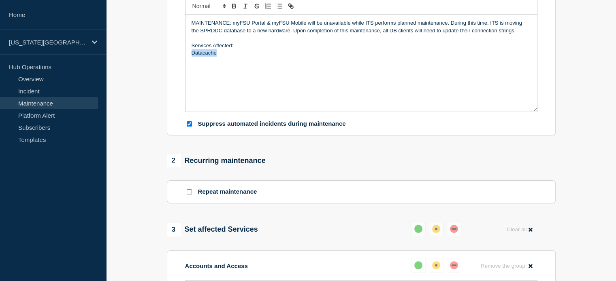
click at [175, 56] on section "Title (required) myFSU Portal & myFSU Mobile Start time (EDT) (required) [DATE]…" at bounding box center [361, 20] width 389 height 232
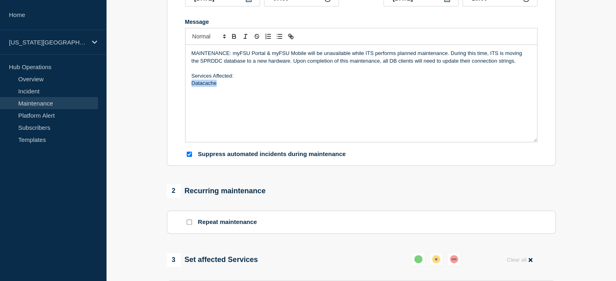
scroll to position [152, 0]
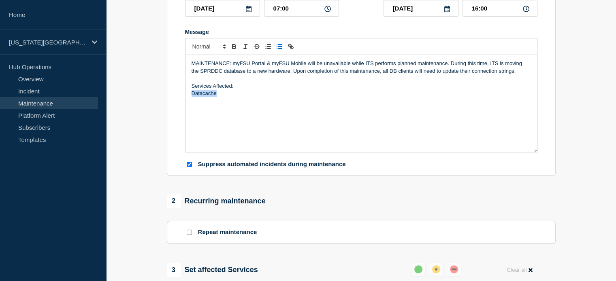
click at [279, 49] on line "Toggle bulleted list" at bounding box center [280, 49] width 4 height 0
click at [233, 97] on li "Datacache" at bounding box center [365, 93] width 332 height 7
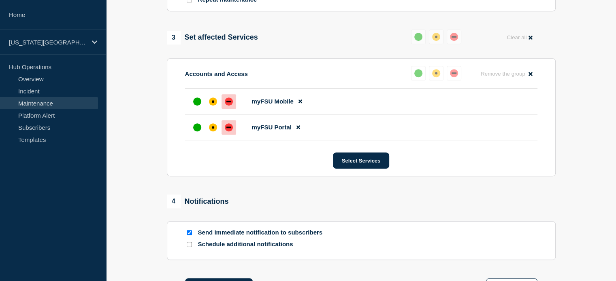
scroll to position [476, 0]
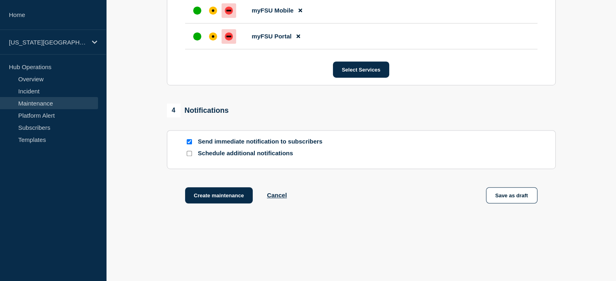
click at [189, 145] on input "Send immediate notification to subscribers" at bounding box center [189, 141] width 5 height 5
checkbox input "false"
click at [190, 156] on input "Schedule additional notifications" at bounding box center [189, 153] width 5 height 5
checkbox input "true"
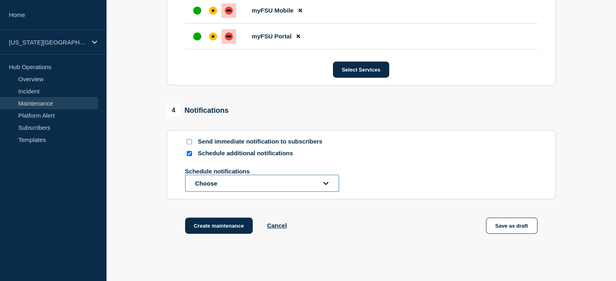
click at [221, 181] on button "Choose" at bounding box center [262, 183] width 154 height 17
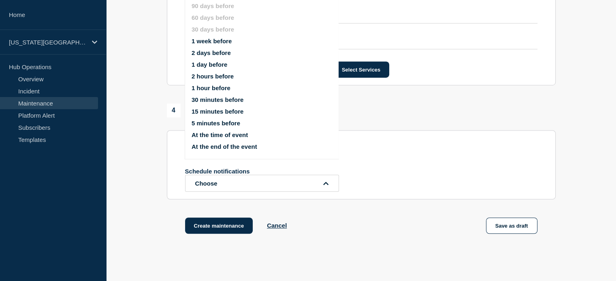
scroll to position [471, 0]
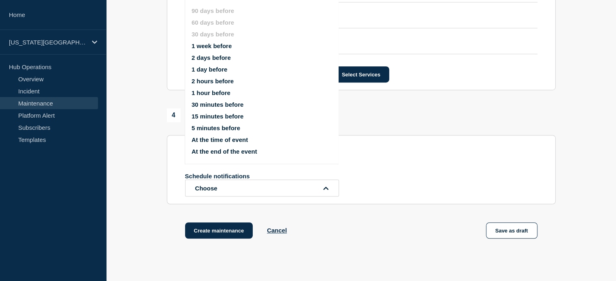
click at [213, 49] on button "1 week before" at bounding box center [212, 46] width 40 height 7
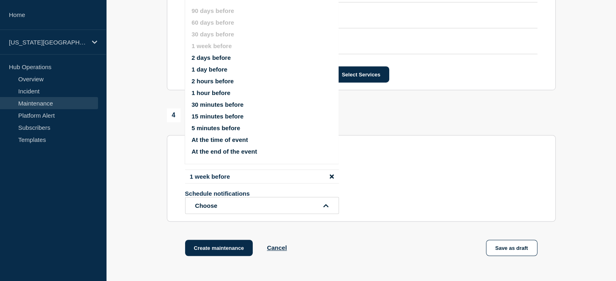
click at [229, 58] on button "2 days before" at bounding box center [211, 57] width 39 height 7
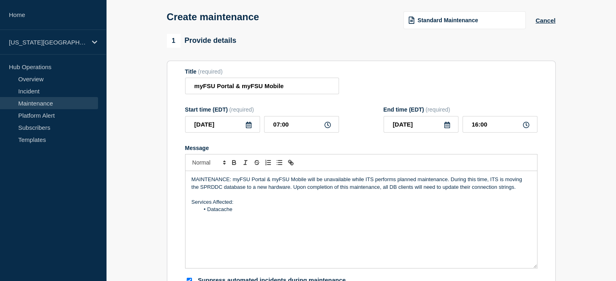
scroll to position [56, 0]
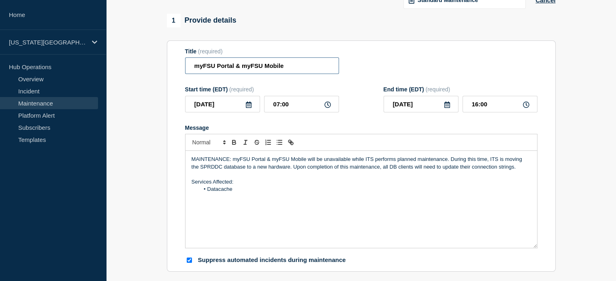
drag, startPoint x: 291, startPoint y: 66, endPoint x: 131, endPoint y: 75, distance: 159.8
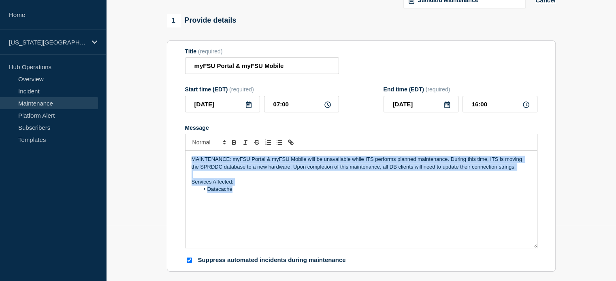
drag, startPoint x: 190, startPoint y: 162, endPoint x: 240, endPoint y: 200, distance: 63.3
click at [240, 200] on div "MAINTENANCE: myFSU Portal & myFSU Mobile will be unavailable while ITS performs…" at bounding box center [360, 199] width 351 height 97
copy div "MAINTENANCE: myFSU Portal & myFSU Mobile will be unavailable while ITS performs…"
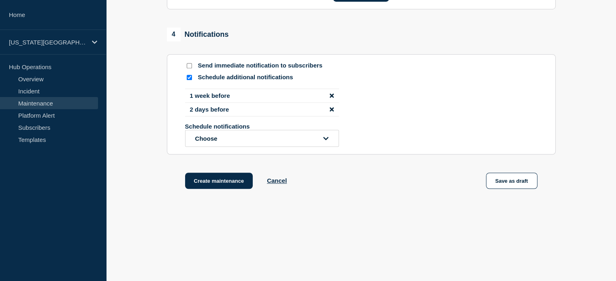
scroll to position [558, 0]
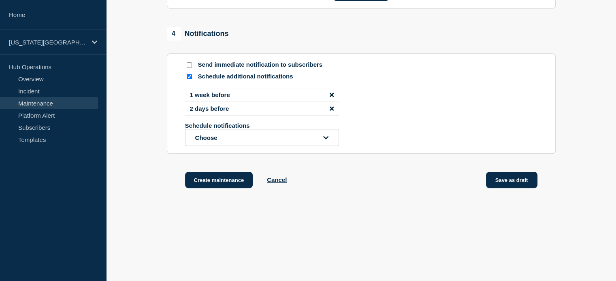
click at [520, 180] on button "Save as draft" at bounding box center [511, 180] width 51 height 16
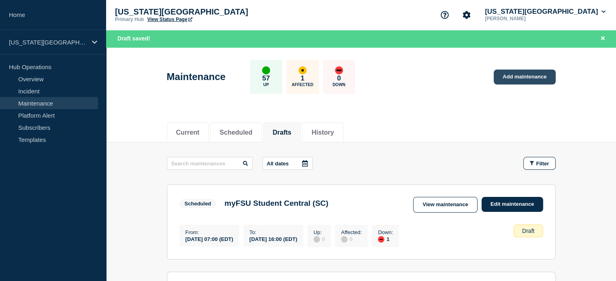
click at [517, 77] on link "Add maintenance" at bounding box center [525, 77] width 62 height 15
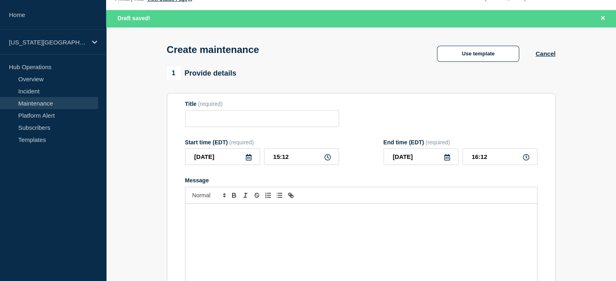
scroll to position [50, 0]
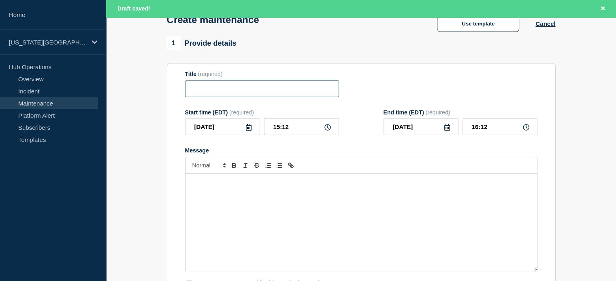
click at [198, 90] on input "Title" at bounding box center [262, 89] width 154 height 17
paste input "Custom Applications"
type input "Custom Applications"
click at [179, 102] on section "Title (required) Custom Applications Start time (EDT) (required) [DATE] 15:12 E…" at bounding box center [361, 179] width 389 height 232
click at [252, 128] on input "[DATE]" at bounding box center [222, 127] width 75 height 17
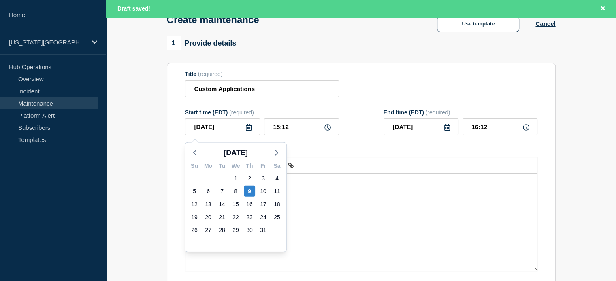
click at [248, 130] on icon at bounding box center [248, 127] width 6 height 6
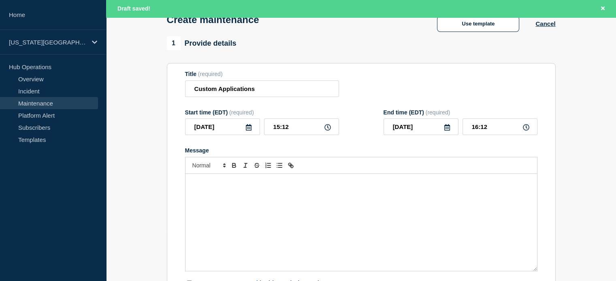
click at [248, 130] on icon at bounding box center [248, 127] width 6 height 6
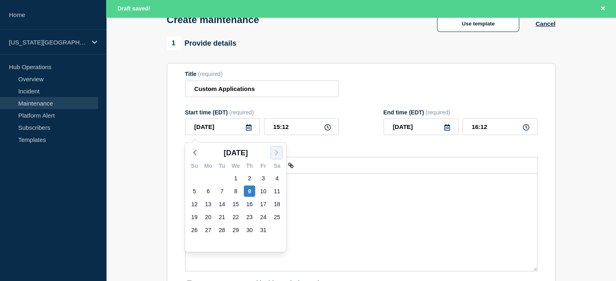
click at [275, 151] on icon "button" at bounding box center [277, 153] width 10 height 10
click at [277, 204] on div "15" at bounding box center [276, 204] width 11 height 11
type input "[DATE]"
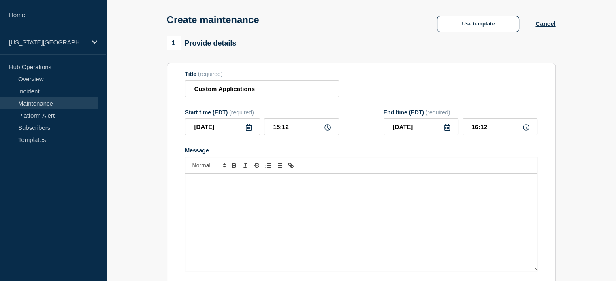
scroll to position [33, 0]
drag, startPoint x: 292, startPoint y: 128, endPoint x: 270, endPoint y: 125, distance: 22.4
click at [270, 125] on input "15:12" at bounding box center [301, 127] width 75 height 17
type input "07:00"
drag, startPoint x: 488, startPoint y: 126, endPoint x: 459, endPoint y: 121, distance: 30.0
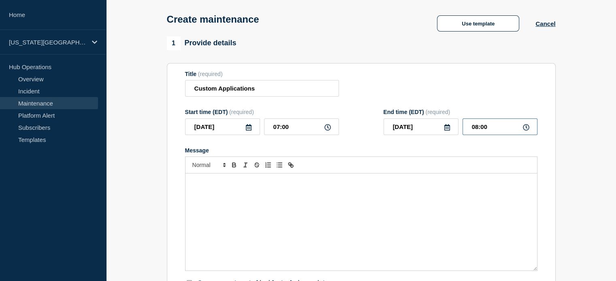
click at [459, 121] on div "[DATE] 08:00" at bounding box center [460, 127] width 154 height 17
type input "16:00"
click at [400, 191] on div "Message" at bounding box center [360, 222] width 351 height 97
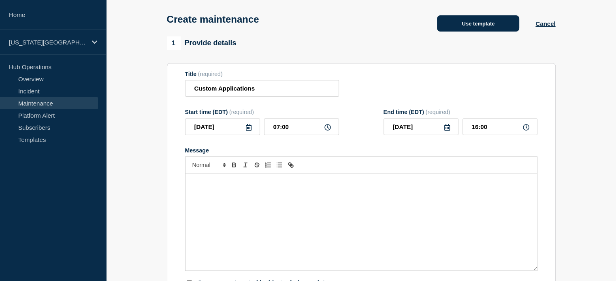
click at [463, 28] on button "Use template" at bounding box center [478, 23] width 82 height 16
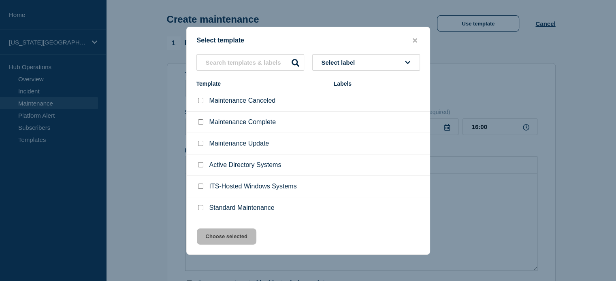
scroll to position [44, 0]
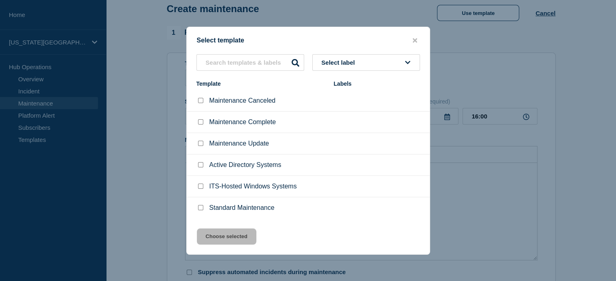
click at [200, 208] on input "Standard Maintenance checkbox" at bounding box center [200, 207] width 5 height 5
checkbox input "true"
click at [220, 237] on button "Choose selected" at bounding box center [227, 237] width 60 height 16
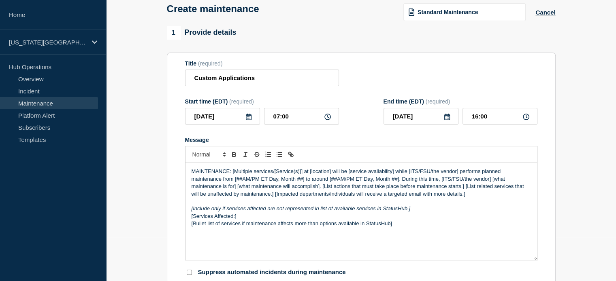
scroll to position [53, 0]
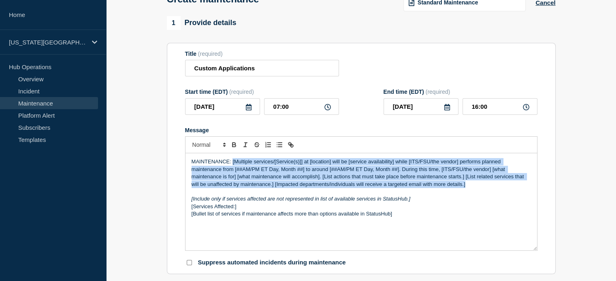
drag, startPoint x: 233, startPoint y: 164, endPoint x: 476, endPoint y: 189, distance: 244.2
click at [476, 188] on p "MAINTENANCE: [Multiple services/[Service(s)]] at [location] will be [service av…" at bounding box center [361, 173] width 339 height 30
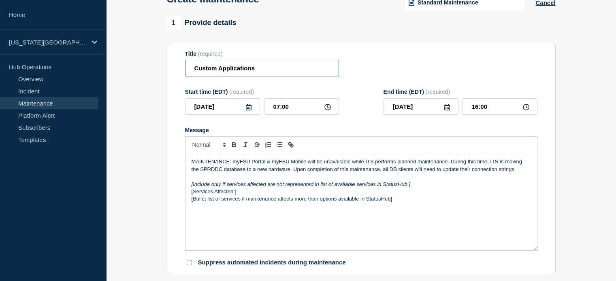
drag, startPoint x: 256, startPoint y: 69, endPoint x: 188, endPoint y: 69, distance: 67.2
click at [188, 69] on input "Custom Applications" at bounding box center [262, 68] width 154 height 17
drag, startPoint x: 233, startPoint y: 163, endPoint x: 305, endPoint y: 160, distance: 71.7
click at [305, 160] on div "MAINTENANCE: myFSU Portal & myFSU Mobile will be unavailable while ITS performs…" at bounding box center [360, 201] width 351 height 97
paste div "Message"
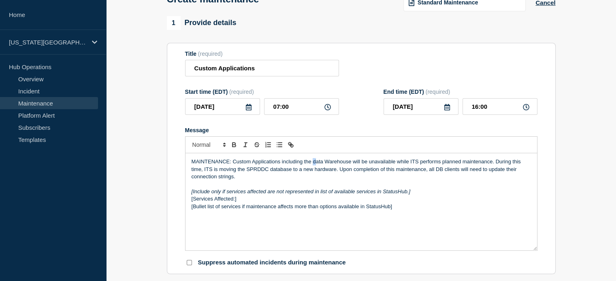
click at [315, 163] on p "MAINTENANCE: Custom Applications including the data Warehouse will be unavailab…" at bounding box center [361, 169] width 339 height 22
click at [237, 165] on p "MAINTENANCE: Custom Applications including the Data Warehouse will be unavailab…" at bounding box center [361, 169] width 339 height 22
drag, startPoint x: 247, startPoint y: 173, endPoint x: 267, endPoint y: 170, distance: 20.8
click at [267, 170] on p "MAINTENANCE: Custom Applications including the Data Warehouse will be unavailab…" at bounding box center [361, 169] width 339 height 22
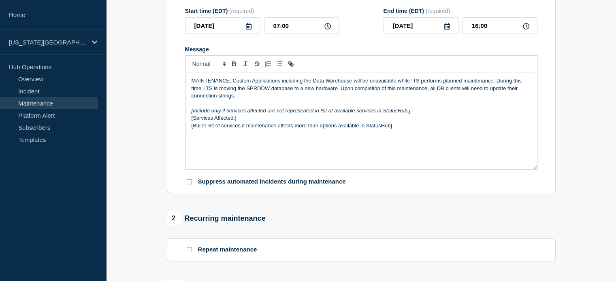
click at [188, 185] on input "Suppress automated incidents during maintenance" at bounding box center [189, 181] width 5 height 5
checkbox input "true"
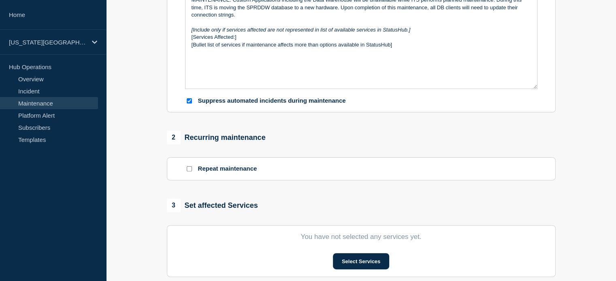
scroll to position [276, 0]
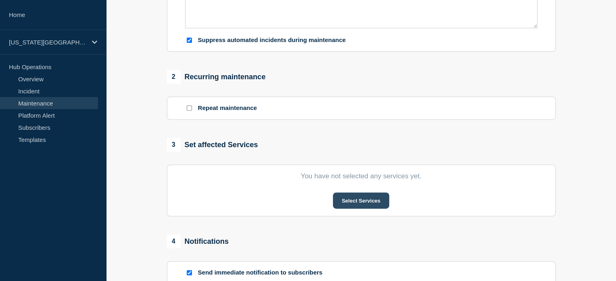
click at [347, 200] on button "Select Services" at bounding box center [361, 201] width 56 height 16
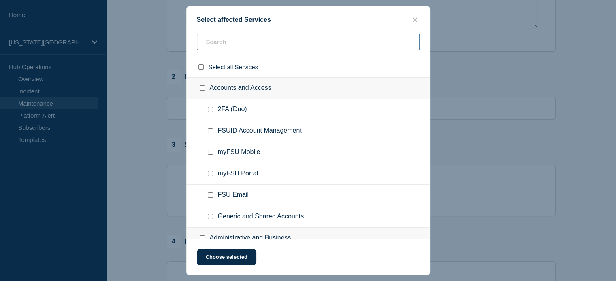
click at [215, 37] on input "text" at bounding box center [308, 42] width 223 height 17
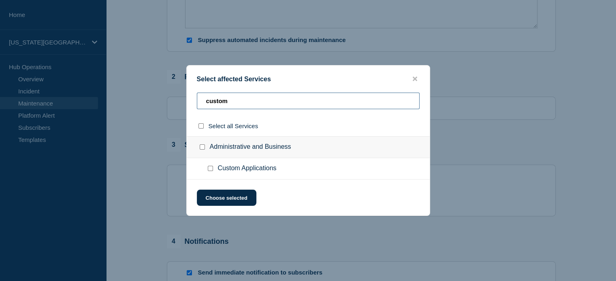
type input "custom"
click at [210, 170] on input "Custom Applications checkbox" at bounding box center [210, 168] width 5 height 5
checkbox input "true"
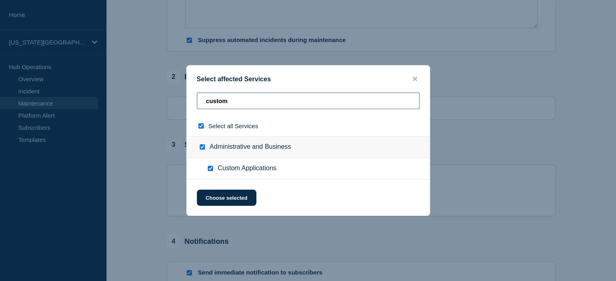
click at [232, 102] on input "custom" at bounding box center [308, 101] width 223 height 17
type input "cus"
checkbox input "false"
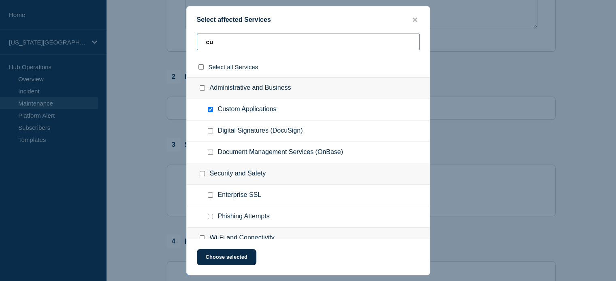
type input "c"
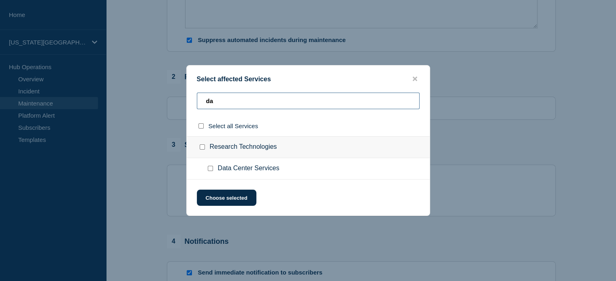
type input "d"
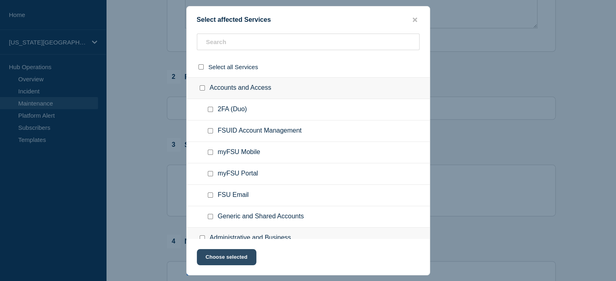
click at [220, 260] on button "Choose selected" at bounding box center [227, 257] width 60 height 16
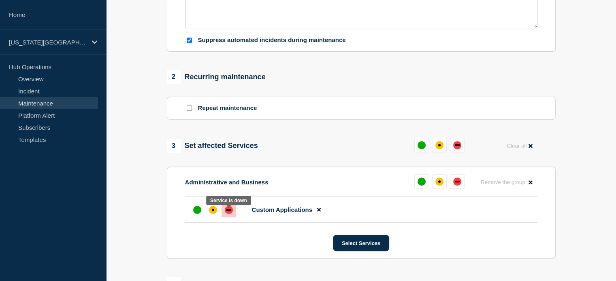
click at [227, 211] on div "down" at bounding box center [229, 210] width 8 height 8
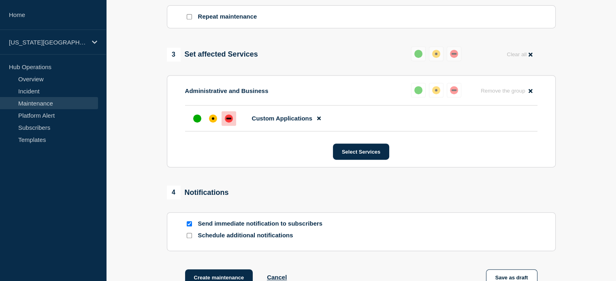
click at [191, 227] on input "Send immediate notification to subscribers" at bounding box center [189, 223] width 5 height 5
checkbox input "false"
click at [187, 239] on input "Schedule additional notifications" at bounding box center [189, 235] width 5 height 5
checkbox input "true"
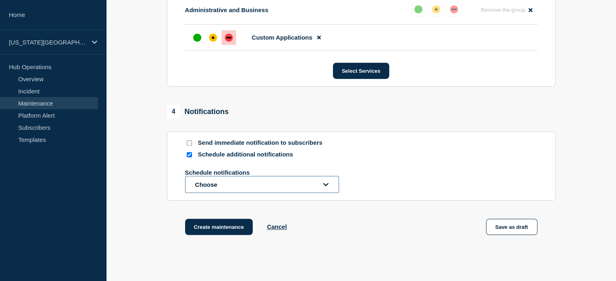
click at [206, 191] on button "Choose" at bounding box center [262, 184] width 154 height 17
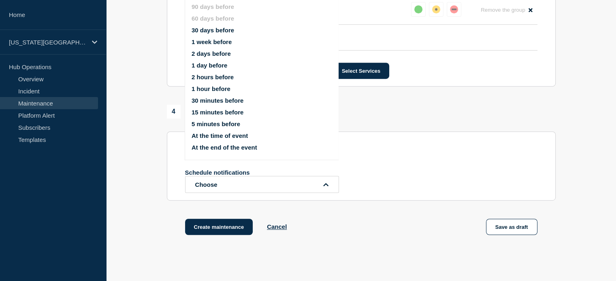
scroll to position [445, 0]
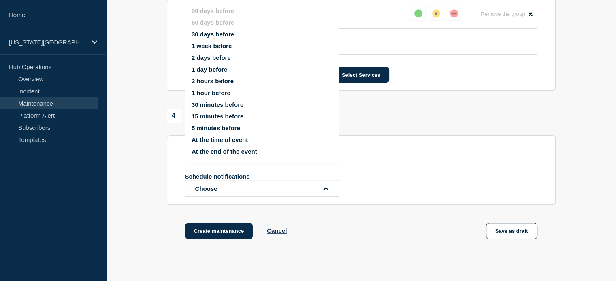
click at [213, 45] on button "1 week before" at bounding box center [212, 46] width 40 height 7
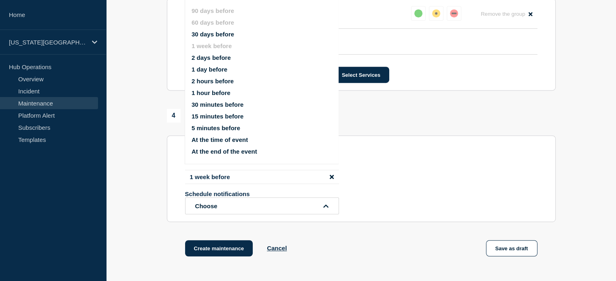
click at [219, 60] on button "2 days before" at bounding box center [211, 57] width 39 height 7
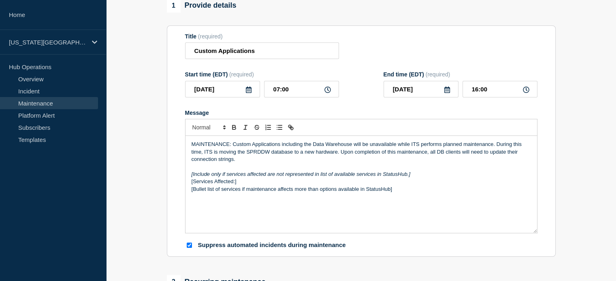
scroll to position [81, 0]
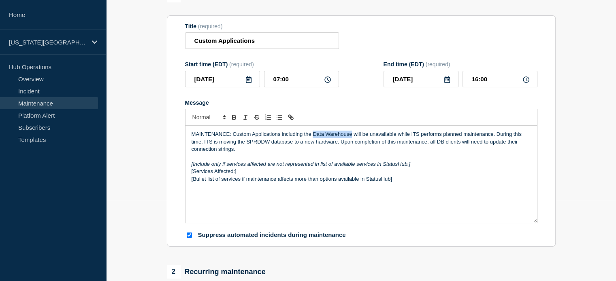
drag, startPoint x: 313, startPoint y: 136, endPoint x: 351, endPoint y: 136, distance: 38.9
click at [351, 136] on p "MAINTENANCE: Custom Applications including the Data Warehouse will be unavailab…" at bounding box center [361, 142] width 339 height 22
copy p "Data Warehouse"
click at [199, 172] on p "[Services Affected:]" at bounding box center [361, 171] width 339 height 7
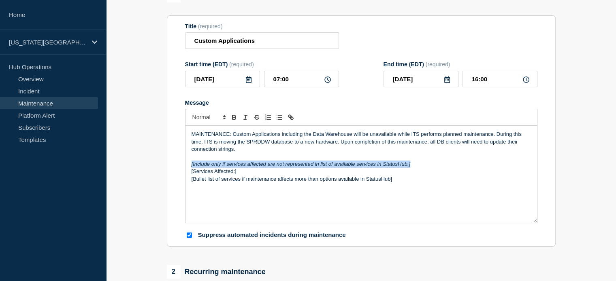
drag, startPoint x: 190, startPoint y: 167, endPoint x: 423, endPoint y: 167, distance: 233.2
click at [423, 167] on div "MAINTENANCE: Custom Applications including the Data Warehouse will be unavailab…" at bounding box center [360, 174] width 351 height 97
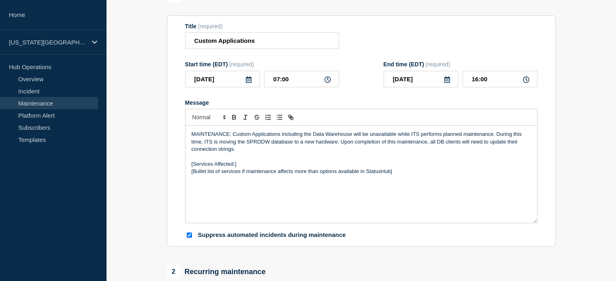
click at [239, 168] on p "[Services Affected:]" at bounding box center [361, 164] width 339 height 7
click at [193, 166] on p "[Services Affected:" at bounding box center [361, 164] width 339 height 7
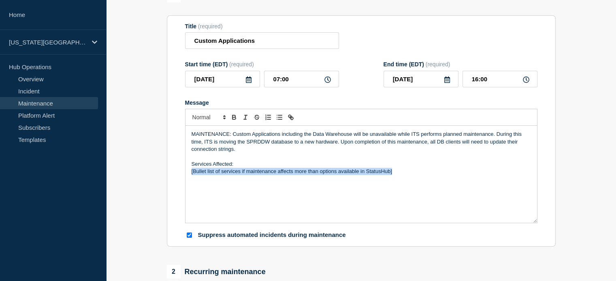
drag, startPoint x: 397, startPoint y: 175, endPoint x: 153, endPoint y: 192, distance: 244.4
drag, startPoint x: 234, startPoint y: 177, endPoint x: 160, endPoint y: 179, distance: 74.1
click at [277, 119] on icon "Toggle bulleted list" at bounding box center [279, 117] width 7 height 7
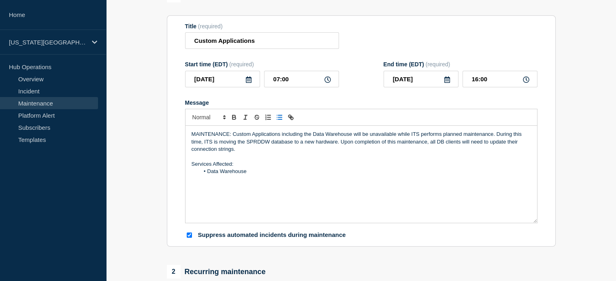
click at [257, 175] on li "Data Warehouse" at bounding box center [365, 171] width 332 height 7
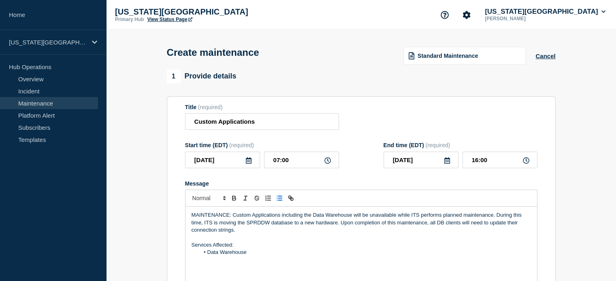
scroll to position [61, 0]
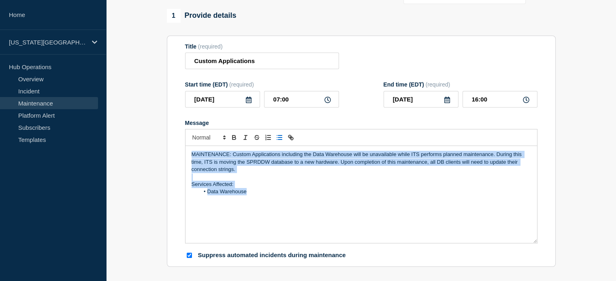
drag, startPoint x: 249, startPoint y: 197, endPoint x: 179, endPoint y: 145, distance: 87.1
click at [179, 145] on section "Title (required) Custom Applications Start time (EDT) (required) [DATE] 07:00 E…" at bounding box center [361, 152] width 389 height 232
copy div "MAINTENANCE: Custom Applications including the Data Warehouse will be unavailab…"
click at [210, 161] on p "MAINTENANCE: Custom Applications including the Data Warehouse will be unavailab…" at bounding box center [361, 162] width 339 height 22
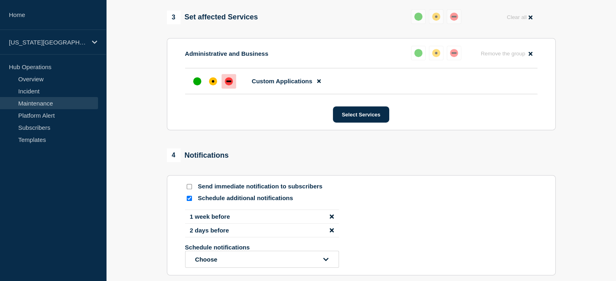
scroll to position [531, 0]
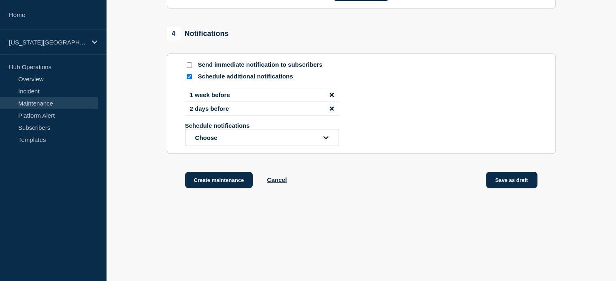
click at [516, 177] on button "Save as draft" at bounding box center [511, 180] width 51 height 16
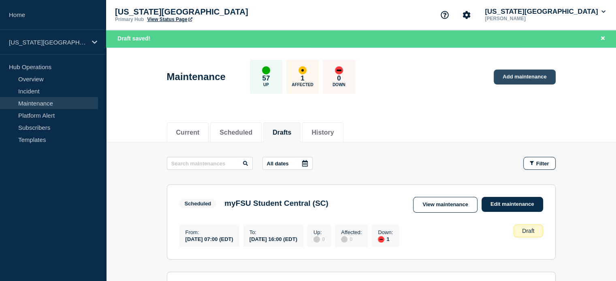
click at [511, 81] on link "Add maintenance" at bounding box center [525, 77] width 62 height 15
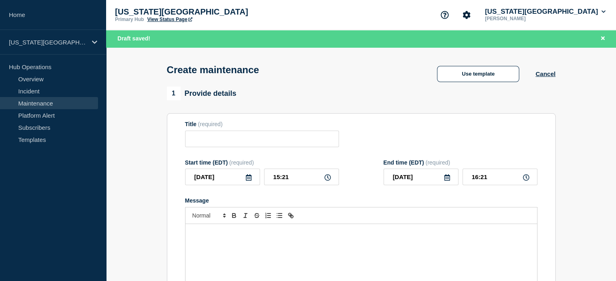
scroll to position [81, 0]
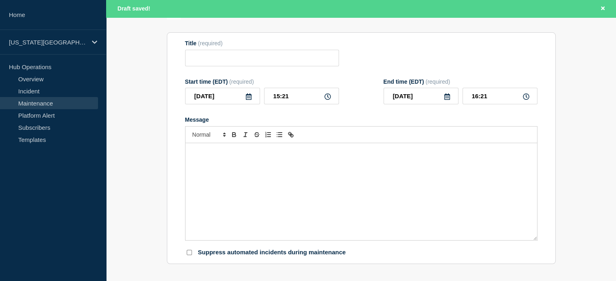
click at [249, 100] on icon at bounding box center [248, 97] width 6 height 6
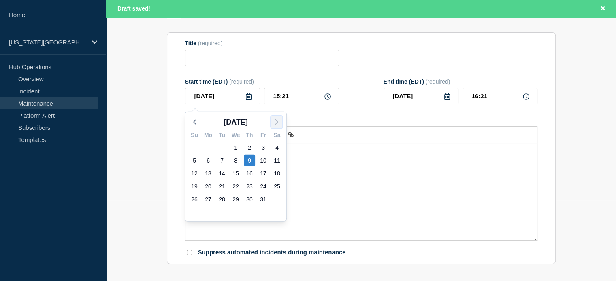
click at [275, 121] on icon "button" at bounding box center [277, 122] width 10 height 10
click at [275, 187] on div "22" at bounding box center [276, 186] width 11 height 11
type input "[DATE]"
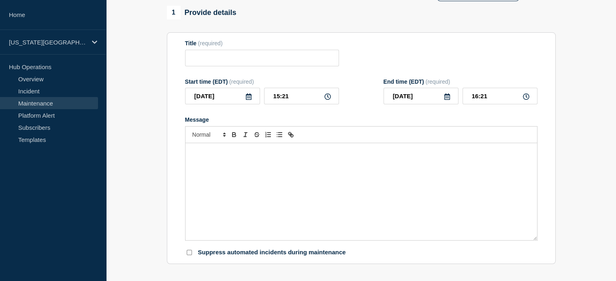
scroll to position [64, 0]
drag, startPoint x: 294, startPoint y: 98, endPoint x: 263, endPoint y: 102, distance: 30.6
click at [263, 102] on div "[DATE] 15:21" at bounding box center [262, 96] width 154 height 17
type input "07:00"
drag, startPoint x: 500, startPoint y: 98, endPoint x: 457, endPoint y: 92, distance: 43.7
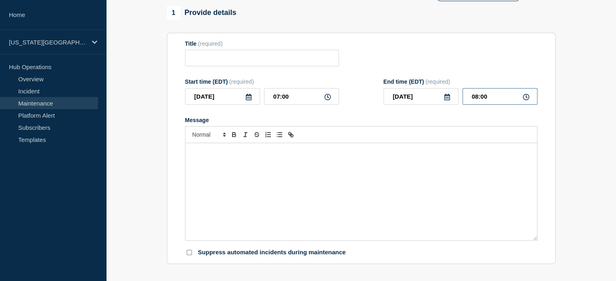
click at [457, 92] on div "[DATE] 08:00" at bounding box center [460, 96] width 154 height 17
type input "16:00"
click at [343, 174] on div "Message" at bounding box center [360, 191] width 351 height 97
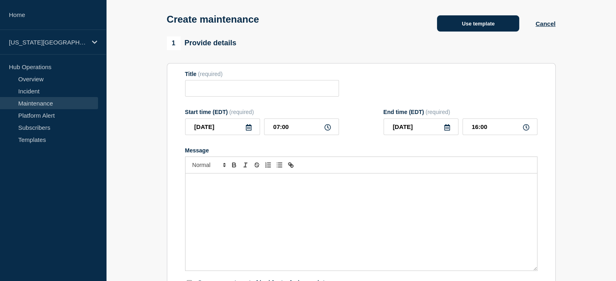
click at [444, 25] on button "Use template" at bounding box center [478, 23] width 82 height 16
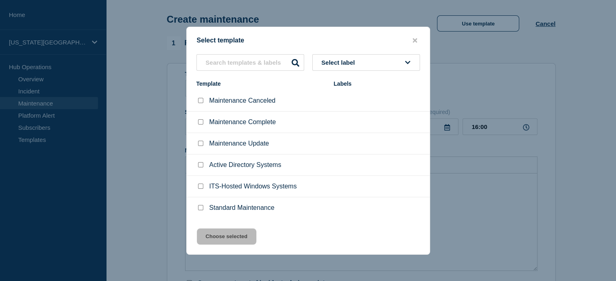
click at [200, 207] on input "Standard Maintenance checkbox" at bounding box center [200, 207] width 5 height 5
checkbox input "true"
click at [210, 237] on button "Choose selected" at bounding box center [227, 237] width 60 height 16
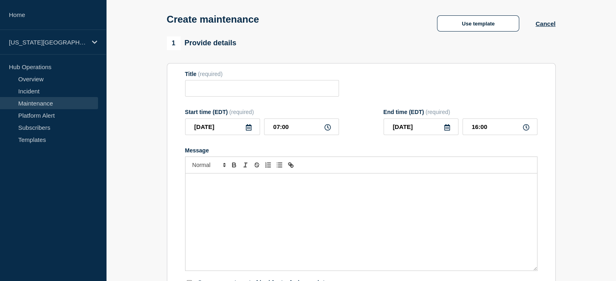
type input "Standard Maintenance"
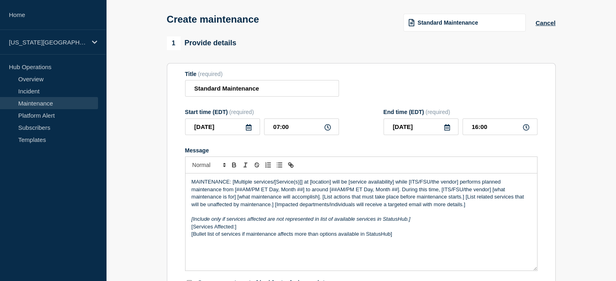
scroll to position [94, 0]
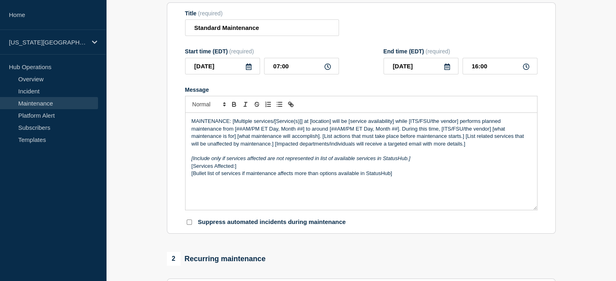
click at [187, 225] on input "Suppress automated incidents during maintenance" at bounding box center [189, 222] width 5 height 5
checkbox input "true"
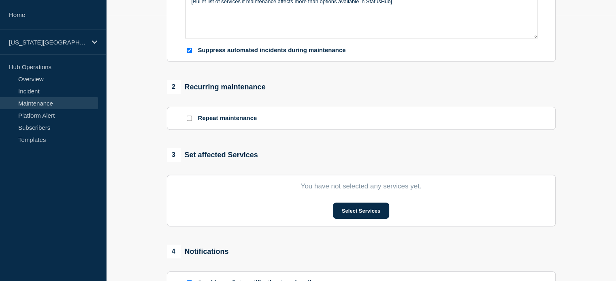
scroll to position [287, 0]
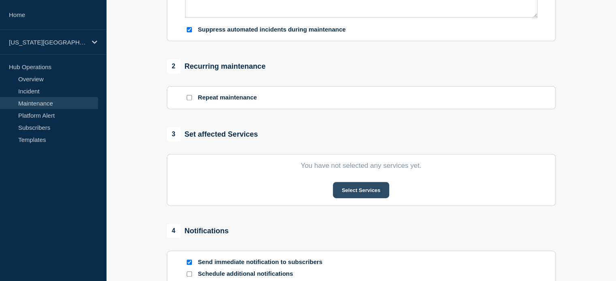
click at [345, 190] on button "Select Services" at bounding box center [361, 190] width 56 height 16
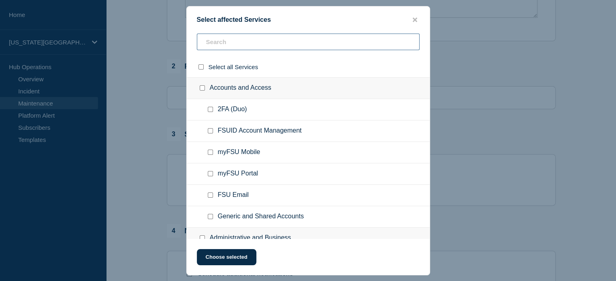
click at [222, 38] on input "text" at bounding box center [308, 42] width 223 height 17
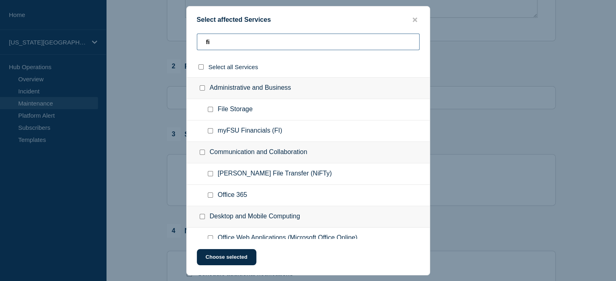
type input "fi"
click at [212, 130] on input "myFSU Financials (FI) checkbox" at bounding box center [210, 130] width 5 height 5
checkbox input "true"
click at [225, 44] on input "fi" at bounding box center [308, 42] width 223 height 17
type input "f"
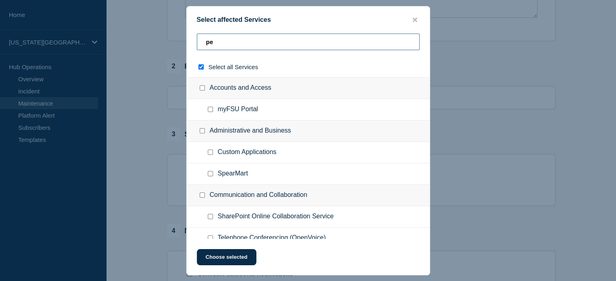
type input "peo"
checkbox input "true"
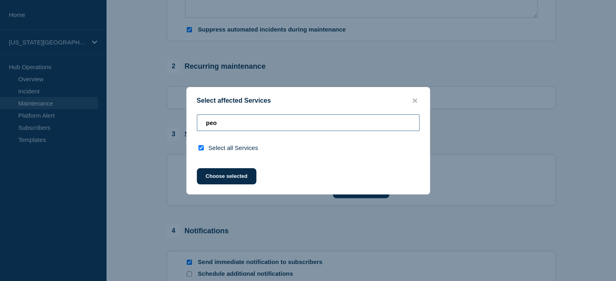
type input "pe"
checkbox input "false"
type input "p"
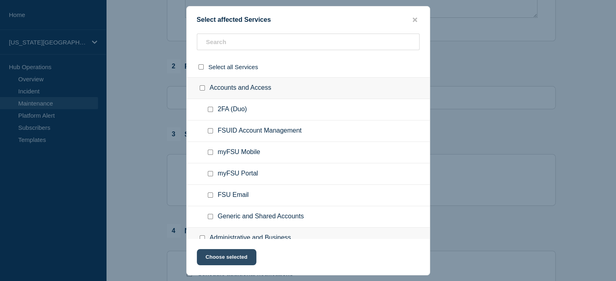
click at [232, 255] on button "Choose selected" at bounding box center [227, 257] width 60 height 16
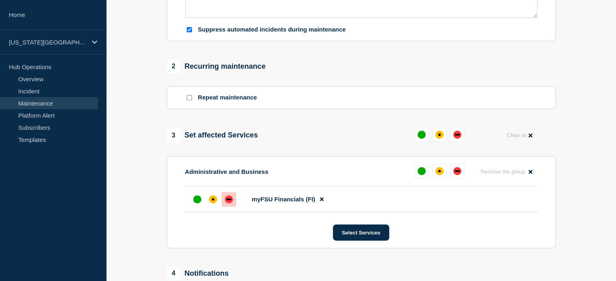
click at [230, 204] on div "down" at bounding box center [229, 200] width 8 height 8
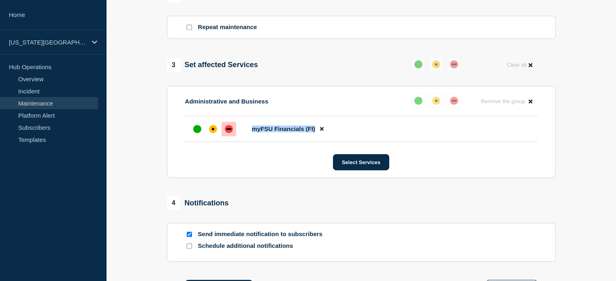
drag, startPoint x: 252, startPoint y: 131, endPoint x: 314, endPoint y: 130, distance: 62.0
click at [314, 130] on span "myFSU Financials (FI)" at bounding box center [284, 129] width 64 height 7
copy span "myFSU Financials (FI)"
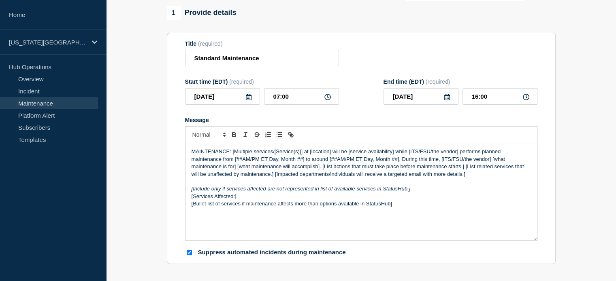
scroll to position [53, 0]
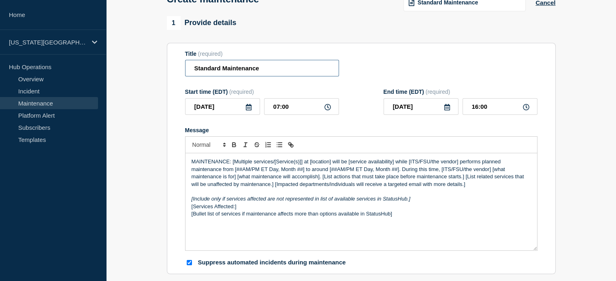
drag, startPoint x: 266, startPoint y: 72, endPoint x: 133, endPoint y: 71, distance: 133.6
paste input "myFSU Financials (FI)"
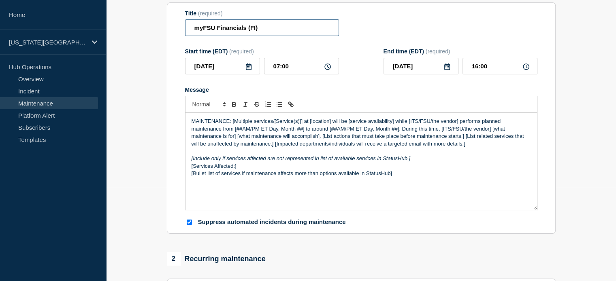
scroll to position [125, 0]
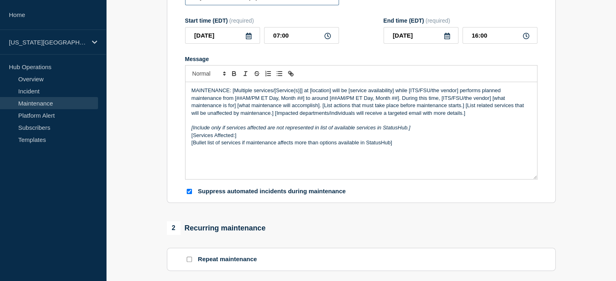
type input "myFSU Financials (FI)"
drag, startPoint x: 232, startPoint y: 94, endPoint x: 238, endPoint y: 97, distance: 6.7
click at [238, 97] on p "MAINTENANCE: [Multiple services/[Service(s)]] at [location] will be [service av…" at bounding box center [361, 102] width 339 height 30
click at [223, 94] on p "MAINTENANCE: [Multiple services/[Service(s)]] at [location] will be [service av…" at bounding box center [361, 102] width 339 height 30
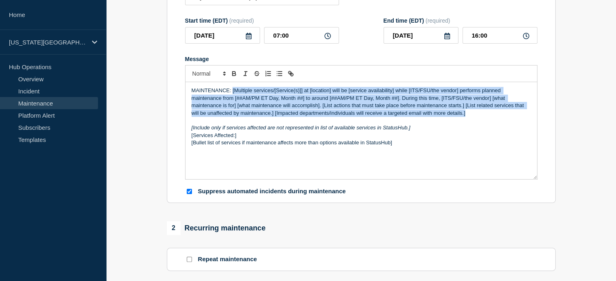
drag, startPoint x: 232, startPoint y: 94, endPoint x: 474, endPoint y: 115, distance: 243.1
click at [474, 115] on p "MAINTENANCE: [Multiple services/[Service(s)]] at [location] will be [service av…" at bounding box center [361, 102] width 339 height 30
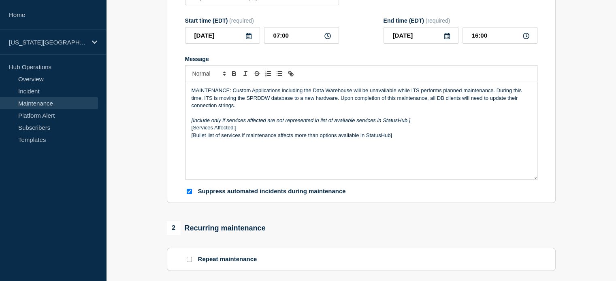
scroll to position [33, 0]
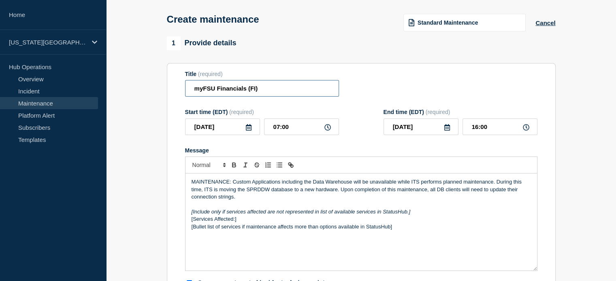
drag, startPoint x: 285, startPoint y: 90, endPoint x: 170, endPoint y: 86, distance: 114.7
click at [170, 86] on section "Title (required) myFSU Financials (FI) Start time (EDT) (required) [DATE] 07:00…" at bounding box center [361, 179] width 389 height 232
click at [241, 197] on p "MAINTENANCE: Custom Applications including the Data Warehouse will be unavailab…" at bounding box center [361, 190] width 339 height 22
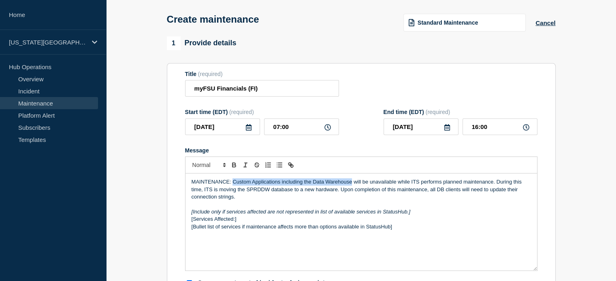
drag, startPoint x: 232, startPoint y: 183, endPoint x: 348, endPoint y: 181, distance: 116.2
click at [349, 181] on div "MAINTENANCE: Custom Applications including the Data Warehouse will be unavailab…" at bounding box center [360, 222] width 351 height 97
click at [350, 183] on p "MAINTENANCE: Custom Applications including the Data Warehouse will be unavailab…" at bounding box center [361, 190] width 339 height 22
drag, startPoint x: 351, startPoint y: 185, endPoint x: 233, endPoint y: 185, distance: 118.2
click at [233, 185] on p "MAINTENANCE: Custom Applications including the Data Warehouse will be unavailab…" at bounding box center [361, 190] width 339 height 22
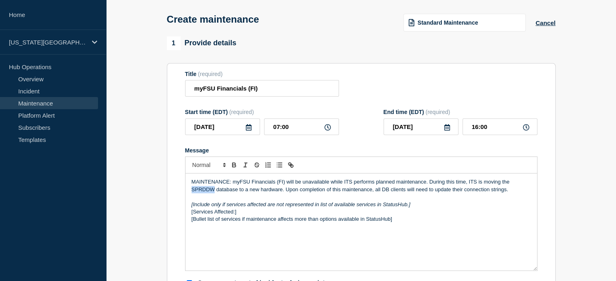
drag, startPoint x: 192, startPoint y: 194, endPoint x: 214, endPoint y: 192, distance: 21.9
click at [214, 192] on p "MAINTENANCE: myFSU Financials (FI) will be unavailable while ITS performs plann…" at bounding box center [361, 186] width 339 height 15
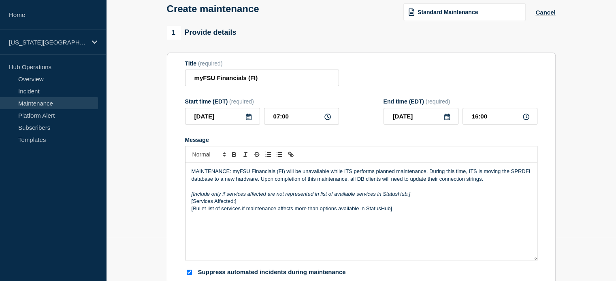
scroll to position [84, 0]
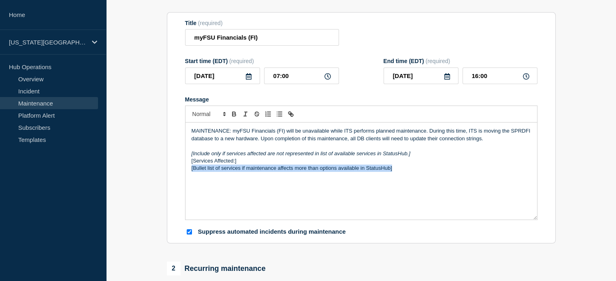
drag, startPoint x: 399, startPoint y: 170, endPoint x: 168, endPoint y: 173, distance: 230.8
click at [168, 173] on section "Title (required) myFSU Financials (FI) Start time (EDT) (required) [DATE] 07:00…" at bounding box center [361, 128] width 389 height 232
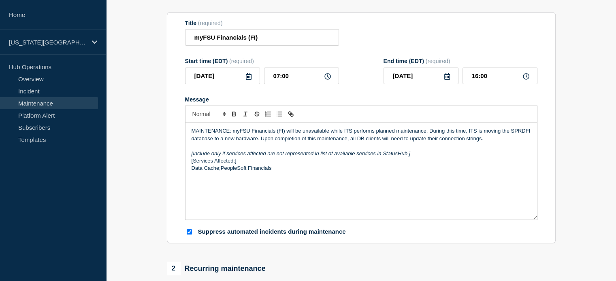
click at [220, 172] on p "Data Cache;PeopleSoft Financials" at bounding box center [361, 168] width 339 height 7
click at [193, 164] on p "[Services Affected:]" at bounding box center [361, 161] width 339 height 7
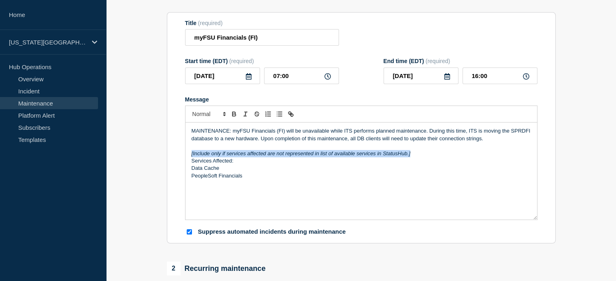
drag, startPoint x: 428, startPoint y: 157, endPoint x: 175, endPoint y: 155, distance: 253.1
click at [175, 155] on section "Title (required) myFSU Financials (FI) Start time (EDT) (required) [DATE] 07:00…" at bounding box center [361, 128] width 389 height 232
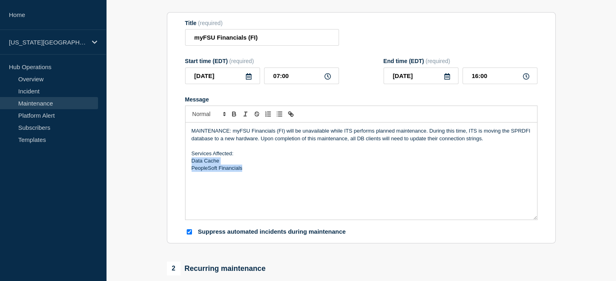
drag, startPoint x: 191, startPoint y: 166, endPoint x: 249, endPoint y: 174, distance: 58.8
click at [249, 174] on div "MAINTENANCE: myFSU Financials (FI) will be unavailable while ITS performs plann…" at bounding box center [360, 171] width 351 height 97
click at [277, 118] on icon "Toggle bulleted list" at bounding box center [279, 114] width 7 height 7
click at [237, 172] on li "PeopleSoft Financials" at bounding box center [365, 168] width 332 height 7
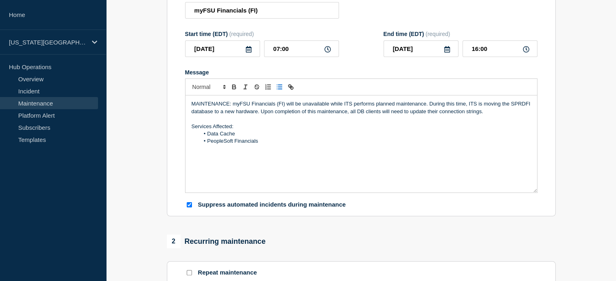
scroll to position [91, 0]
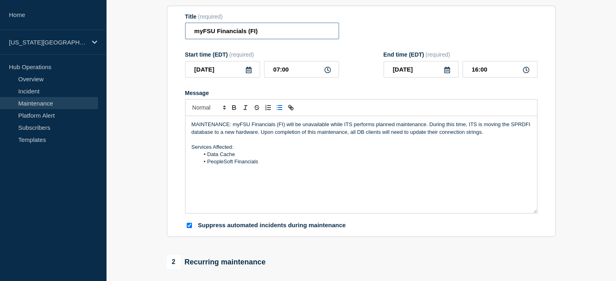
drag, startPoint x: 262, startPoint y: 34, endPoint x: 180, endPoint y: 38, distance: 81.9
click at [180, 38] on section "Title (required) myFSU Financials (FI) Start time (EDT) (required) [DATE] 07:00…" at bounding box center [361, 122] width 389 height 232
click at [154, 130] on section "1 Provide details Title (required) myFSU Financials (FI) Start time (EDT) (requ…" at bounding box center [361, 281] width 510 height 605
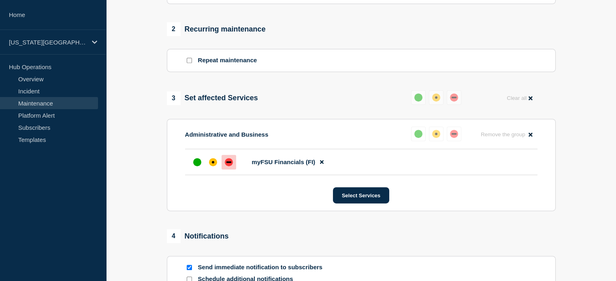
scroll to position [455, 0]
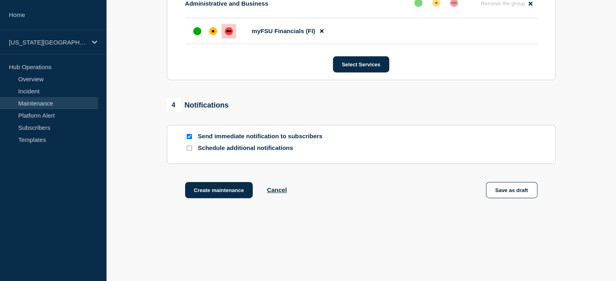
click at [187, 139] on input "Send immediate notification to subscribers" at bounding box center [189, 136] width 5 height 5
checkbox input "false"
click at [189, 151] on input "Schedule additional notifications" at bounding box center [189, 148] width 5 height 5
checkbox input "true"
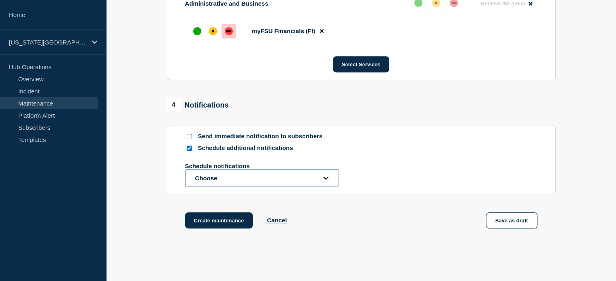
click at [209, 175] on button "Choose" at bounding box center [262, 178] width 154 height 17
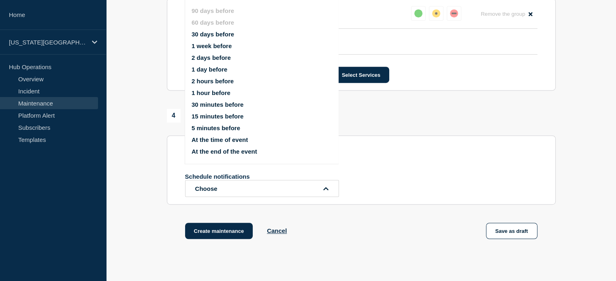
click at [212, 47] on button "1 week before" at bounding box center [212, 46] width 40 height 7
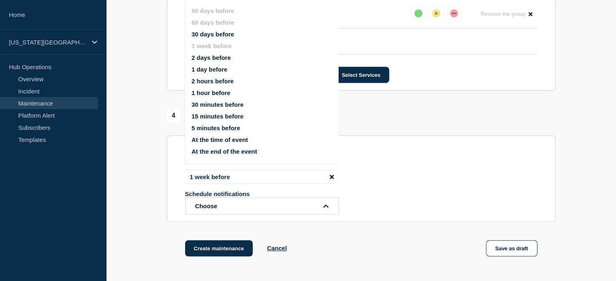
click at [211, 59] on button "2 days before" at bounding box center [211, 57] width 39 height 7
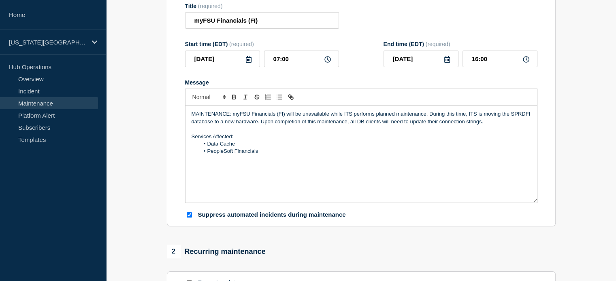
scroll to position [111, 0]
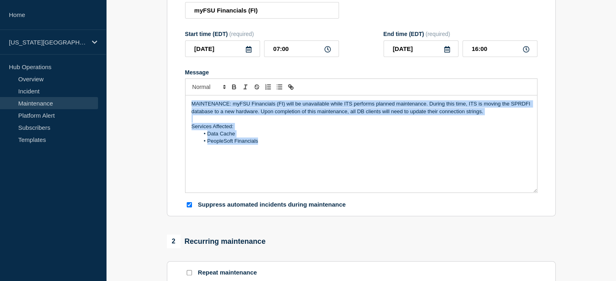
drag, startPoint x: 191, startPoint y: 108, endPoint x: 267, endPoint y: 146, distance: 85.5
click at [267, 146] on div "MAINTENANCE: myFSU Financials (FI) will be unavailable while ITS performs plann…" at bounding box center [360, 144] width 351 height 97
copy div "MAINTENANCE: myFSU Financials (FI) will be unavailable while ITS performs plann…"
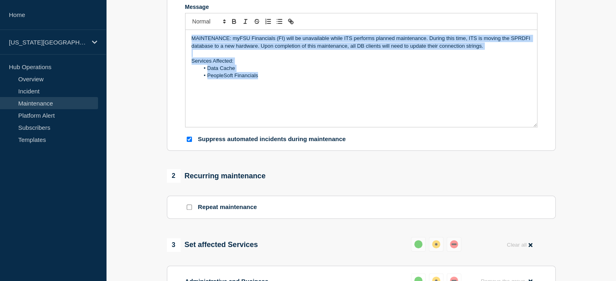
scroll to position [26, 0]
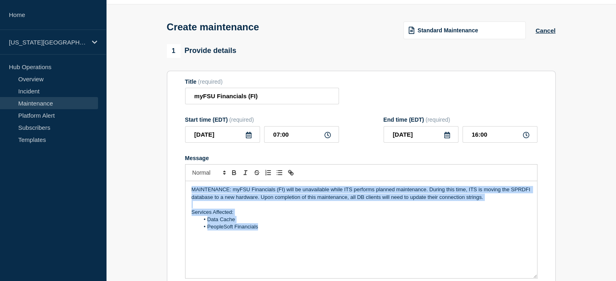
click at [200, 199] on p "MAINTENANCE: myFSU Financials (FI) will be unavailable while ITS performs plann…" at bounding box center [361, 193] width 339 height 15
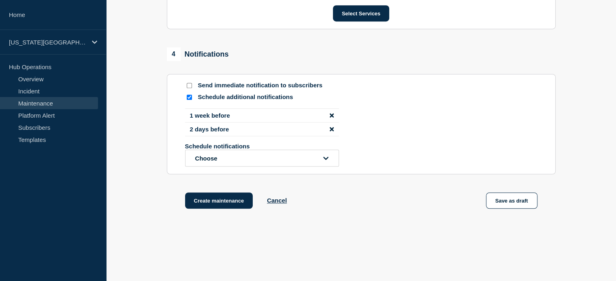
scroll to position [531, 0]
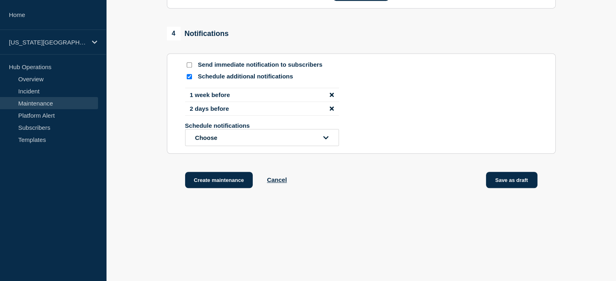
click at [507, 179] on button "Save as draft" at bounding box center [511, 180] width 51 height 16
